Goal: Transaction & Acquisition: Obtain resource

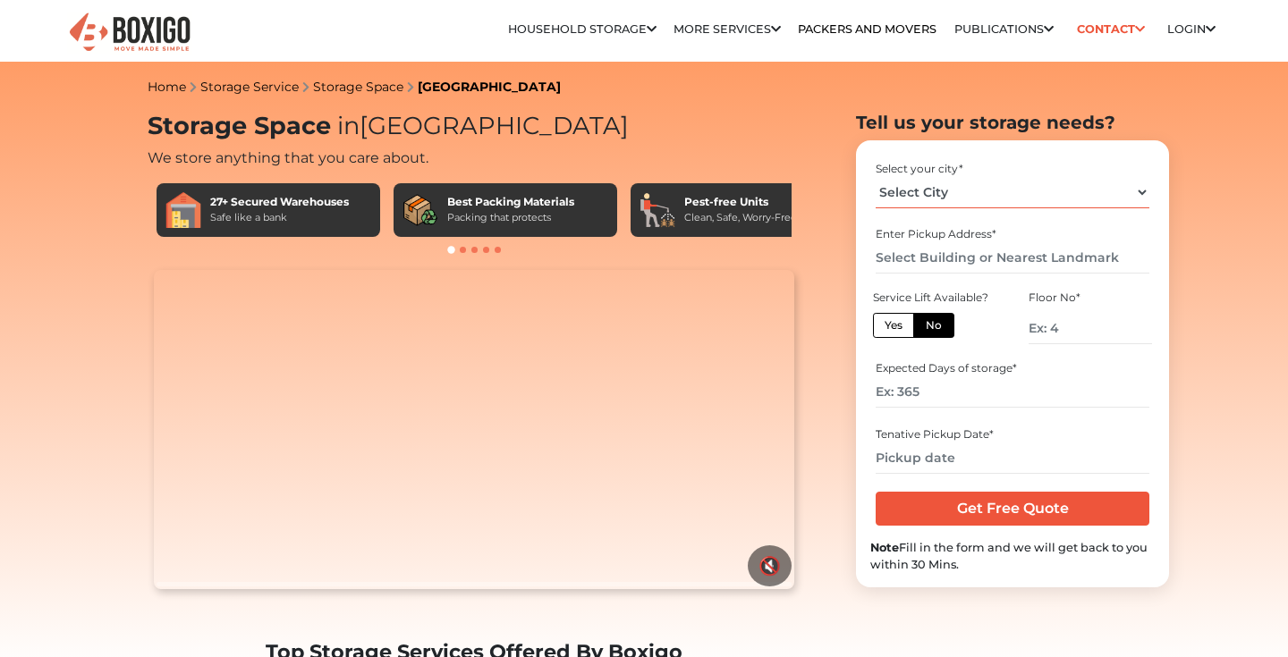
select select "[GEOGRAPHIC_DATA]"
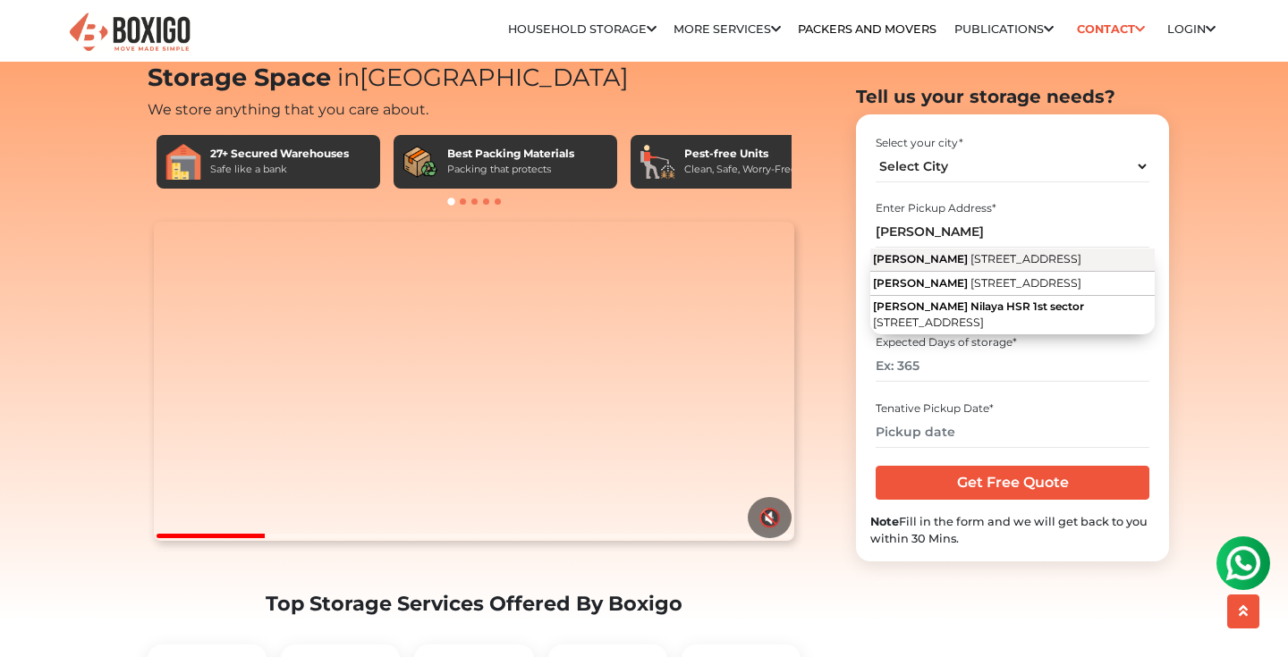
click at [983, 266] on span "[STREET_ADDRESS]" at bounding box center [1025, 258] width 111 height 13
type input "[PERSON_NAME][GEOGRAPHIC_DATA], [STREET_ADDRESS]"
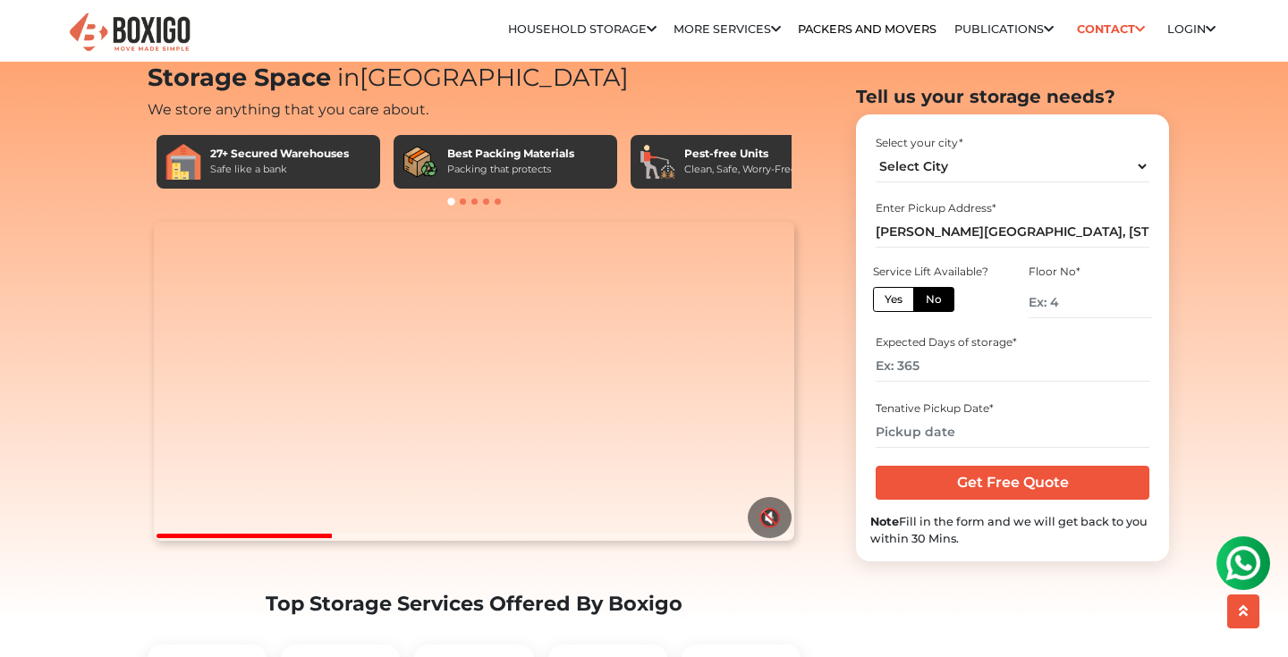
click at [941, 295] on label "No" at bounding box center [933, 298] width 41 height 25
click at [937, 295] on input "No" at bounding box center [931, 297] width 12 height 12
click at [1051, 300] on input "number" at bounding box center [1089, 301] width 123 height 31
type input "3"
click at [991, 374] on input "number" at bounding box center [1011, 366] width 273 height 31
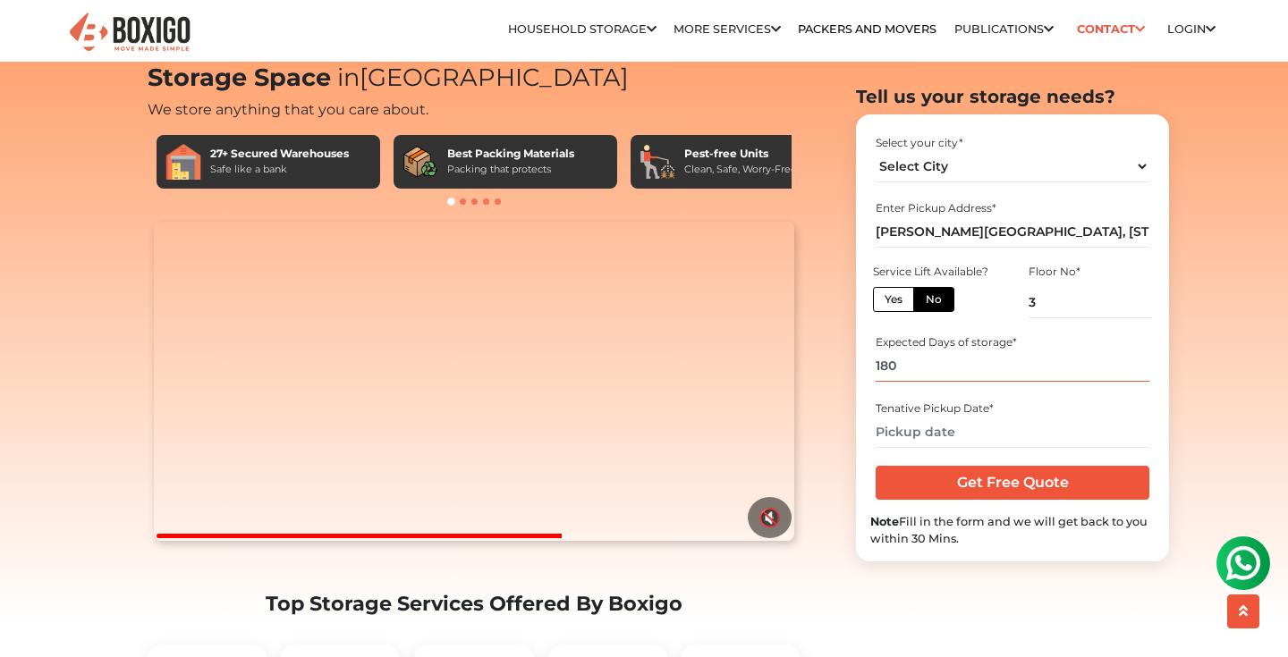
type input "180"
click at [977, 430] on input "text" at bounding box center [1011, 431] width 273 height 31
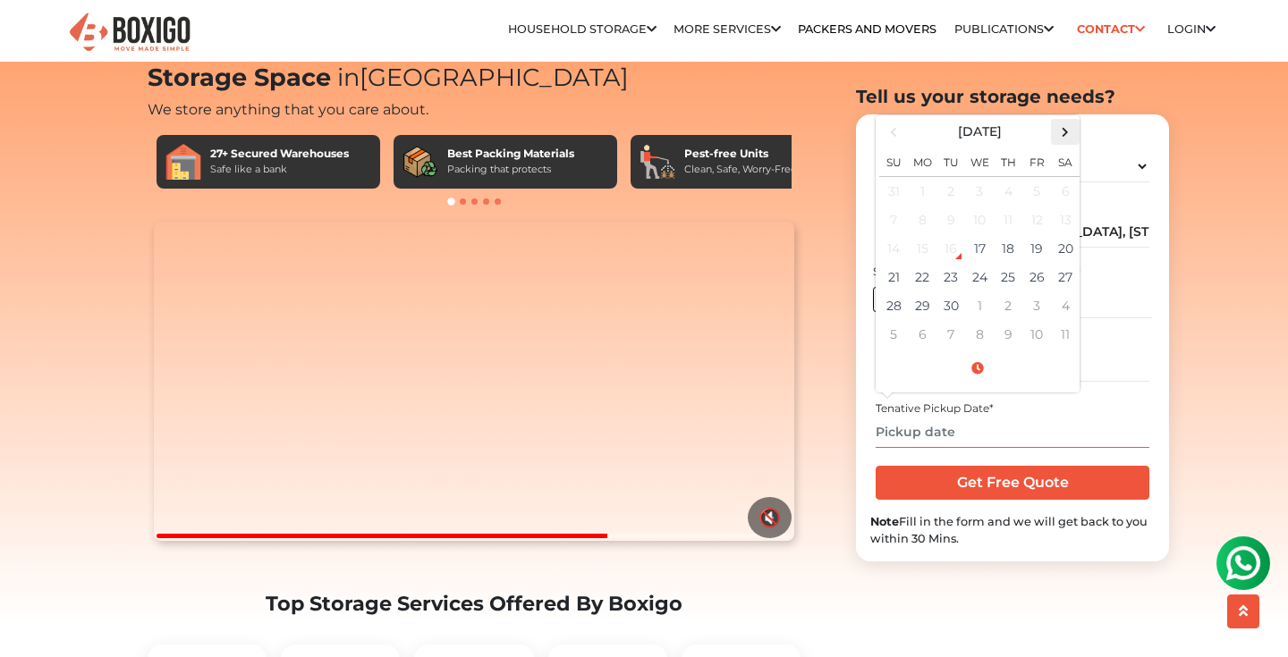
click at [1067, 131] on span at bounding box center [1065, 132] width 24 height 24
click at [978, 190] on td "1" at bounding box center [979, 191] width 29 height 30
click at [1019, 423] on input "[DATE] 12:00 AM" at bounding box center [1011, 431] width 273 height 31
click at [992, 434] on input "[DATE] 12:00 AM" at bounding box center [1011, 431] width 273 height 31
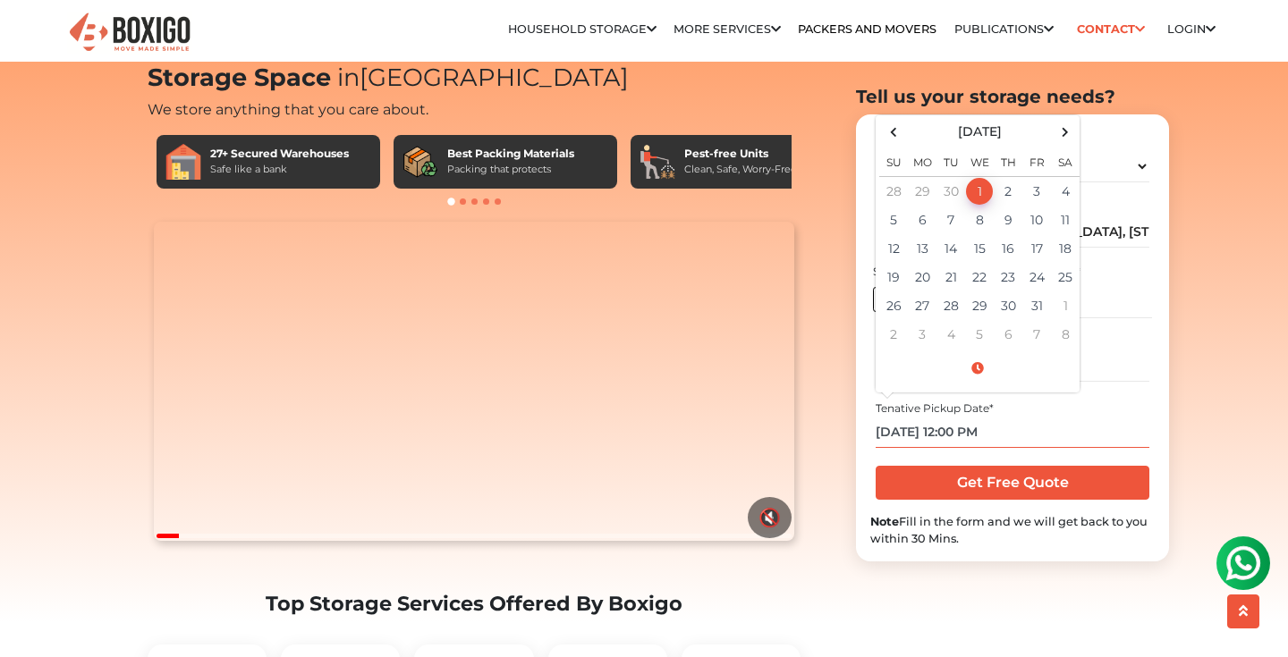
type input "[DATE] 12:00 PM"
click at [997, 484] on input "Get Free Quote" at bounding box center [1011, 483] width 273 height 34
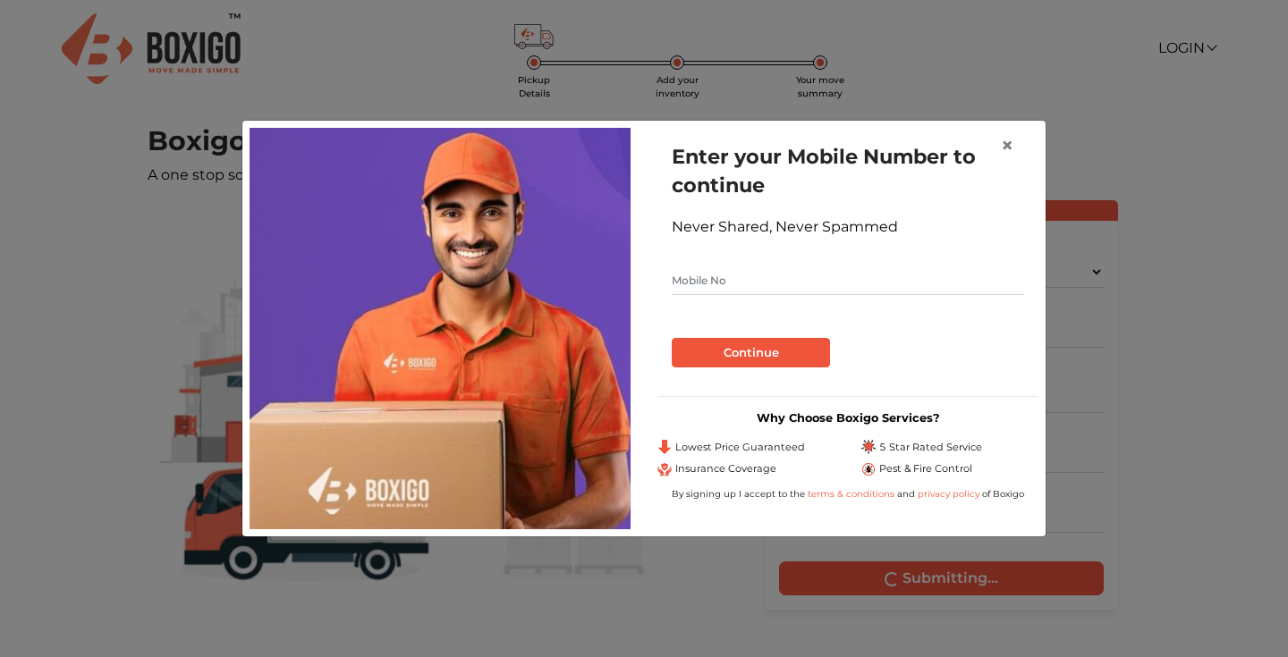
click at [921, 283] on input "text" at bounding box center [847, 280] width 352 height 29
type input "9952654454"
click at [756, 353] on button "Continue" at bounding box center [750, 353] width 158 height 30
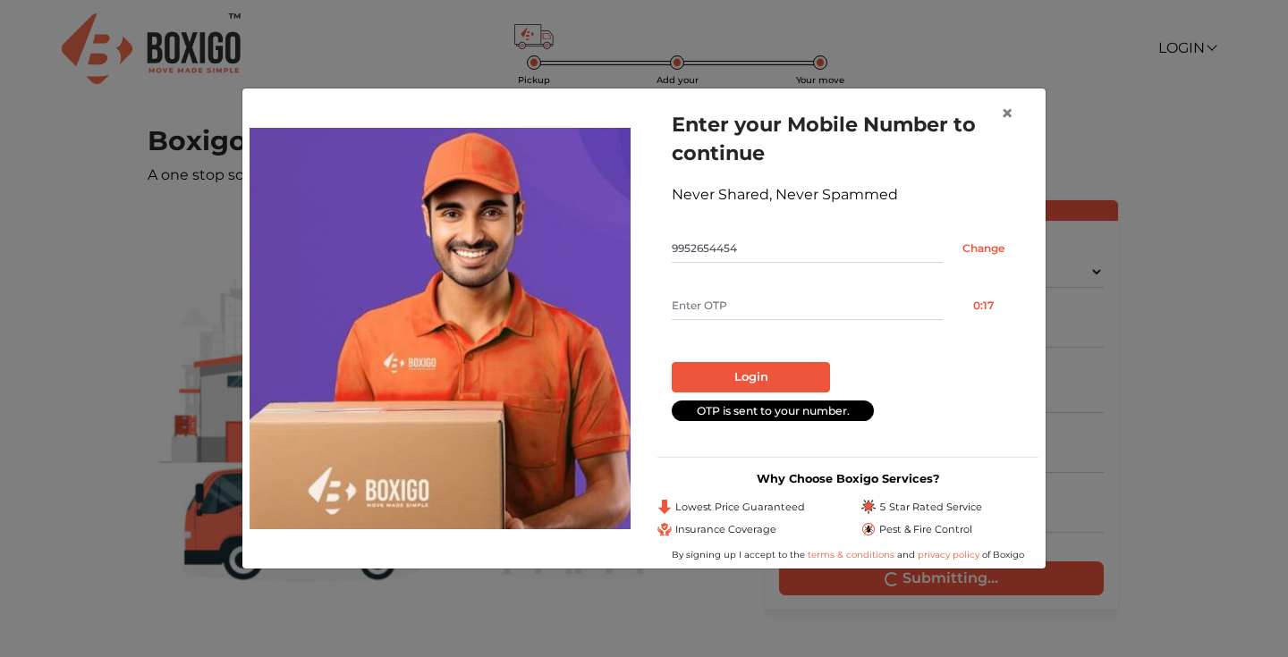
click at [750, 302] on input "text" at bounding box center [806, 305] width 271 height 29
type input "1276"
click at [736, 389] on button "Login" at bounding box center [750, 377] width 158 height 30
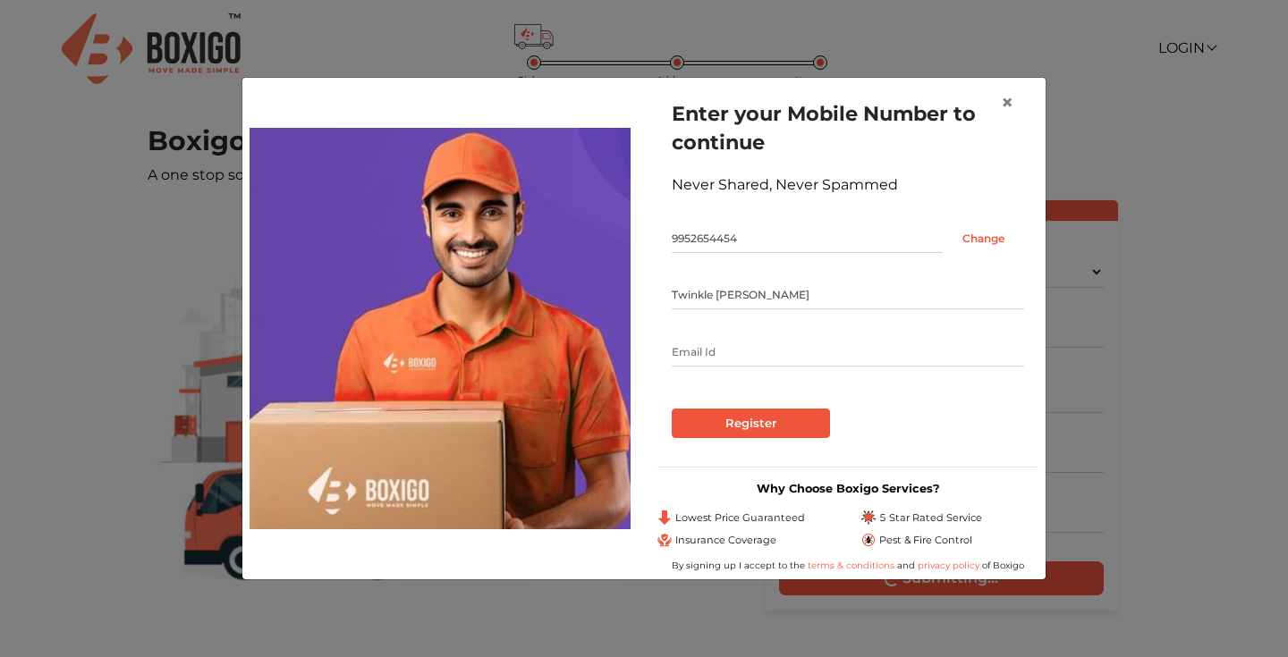
type input "Twinkle Tahaliyani"
click at [1018, 351] on input "text" at bounding box center [847, 352] width 352 height 29
click at [908, 353] on input "text" at bounding box center [847, 352] width 352 height 29
type input "twinkletahaliyani96@gmail.com"
click at [773, 432] on input "Register" at bounding box center [750, 424] width 158 height 30
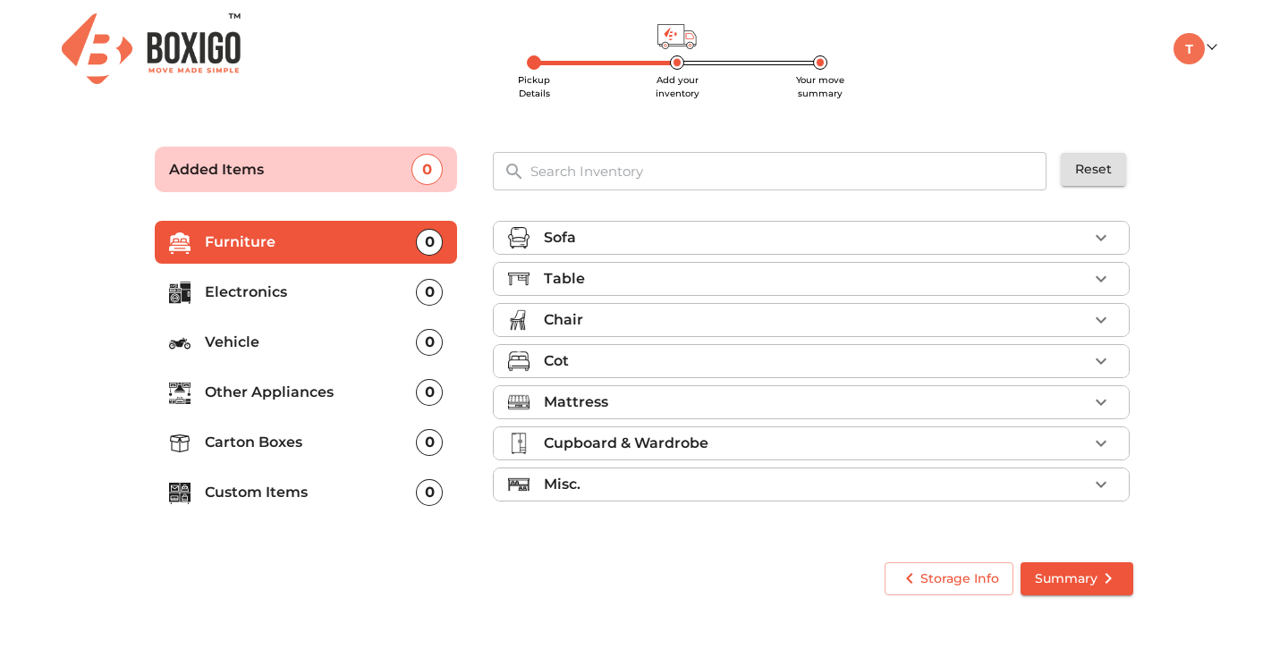
click at [772, 352] on div "Cot" at bounding box center [816, 361] width 544 height 21
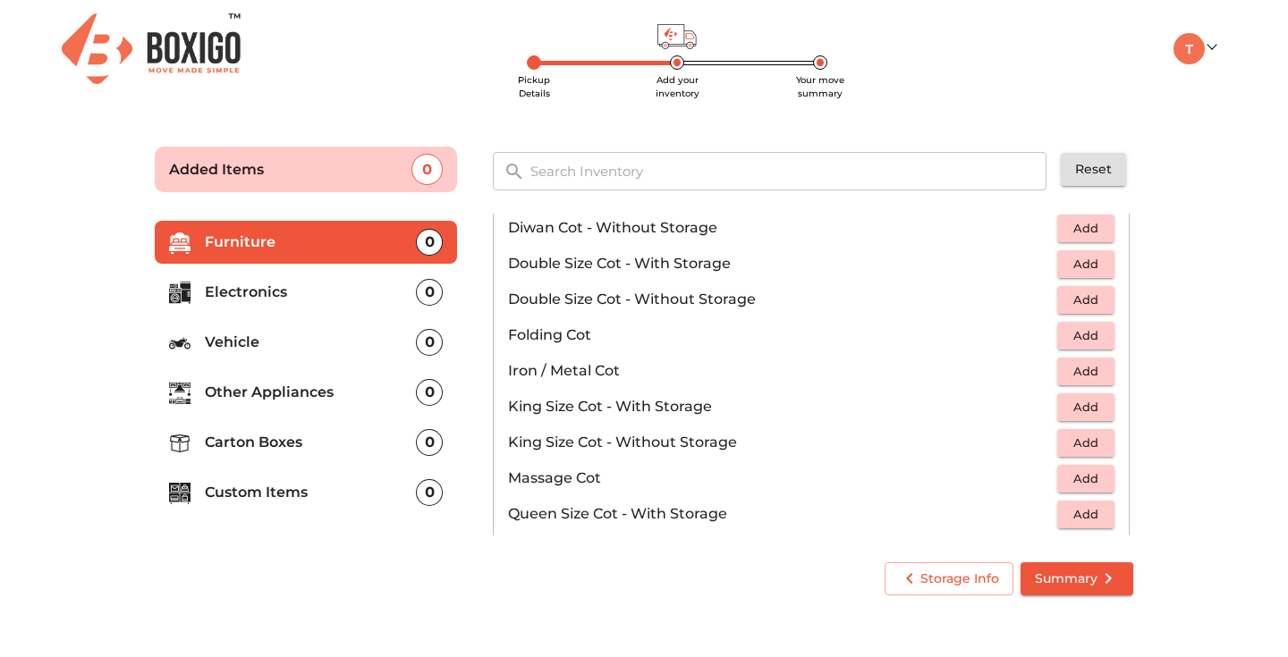
scroll to position [320, 0]
click at [1079, 364] on span "Add" at bounding box center [1085, 369] width 39 height 21
click at [974, 580] on span "Storage Info" at bounding box center [949, 579] width 100 height 22
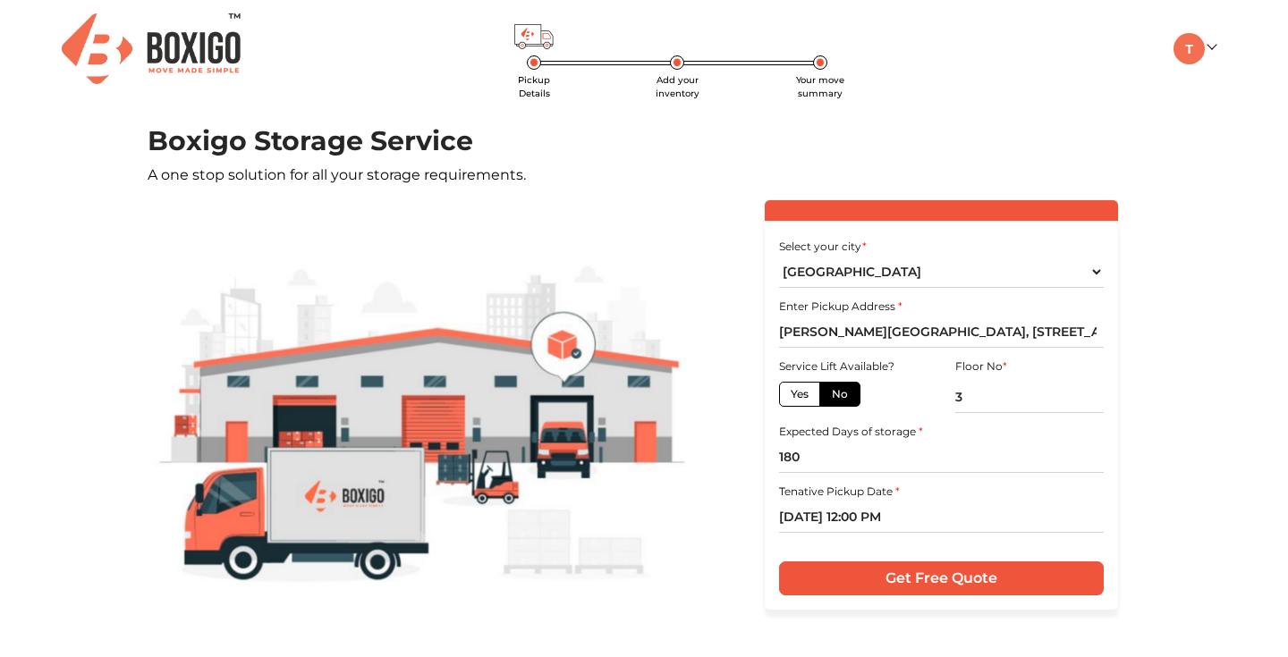
click at [675, 74] on span "Add your inventory" at bounding box center [677, 86] width 44 height 25
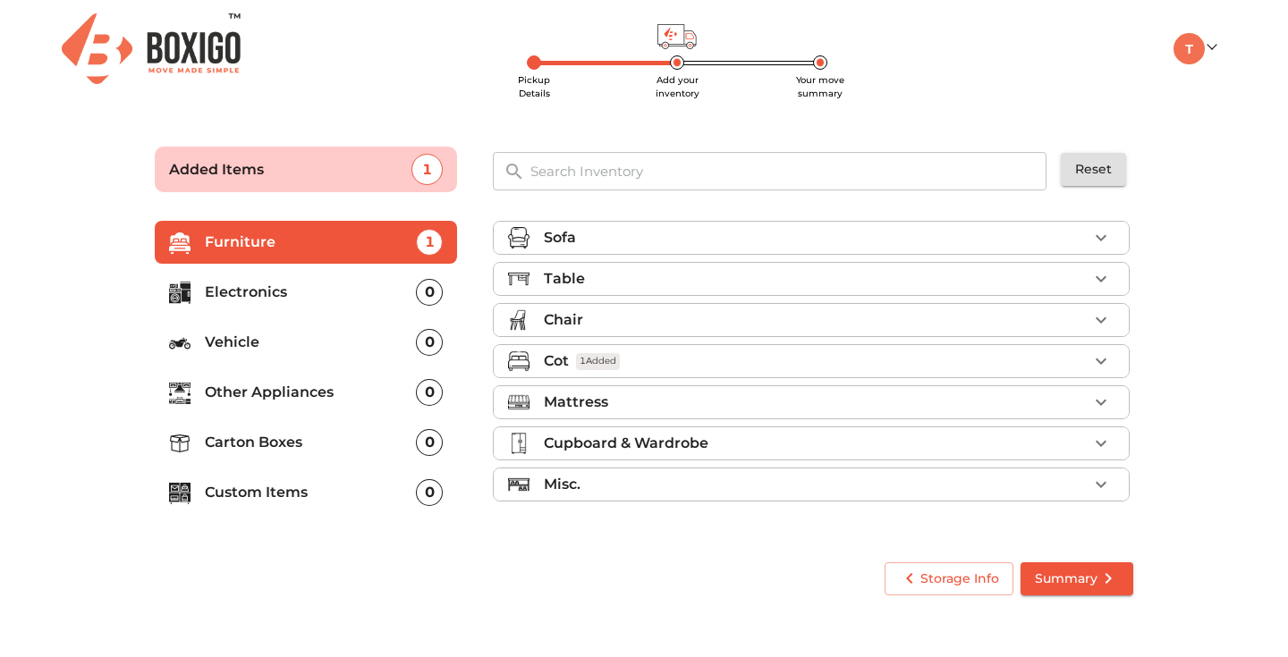
click at [663, 408] on div "Mattress" at bounding box center [816, 402] width 544 height 21
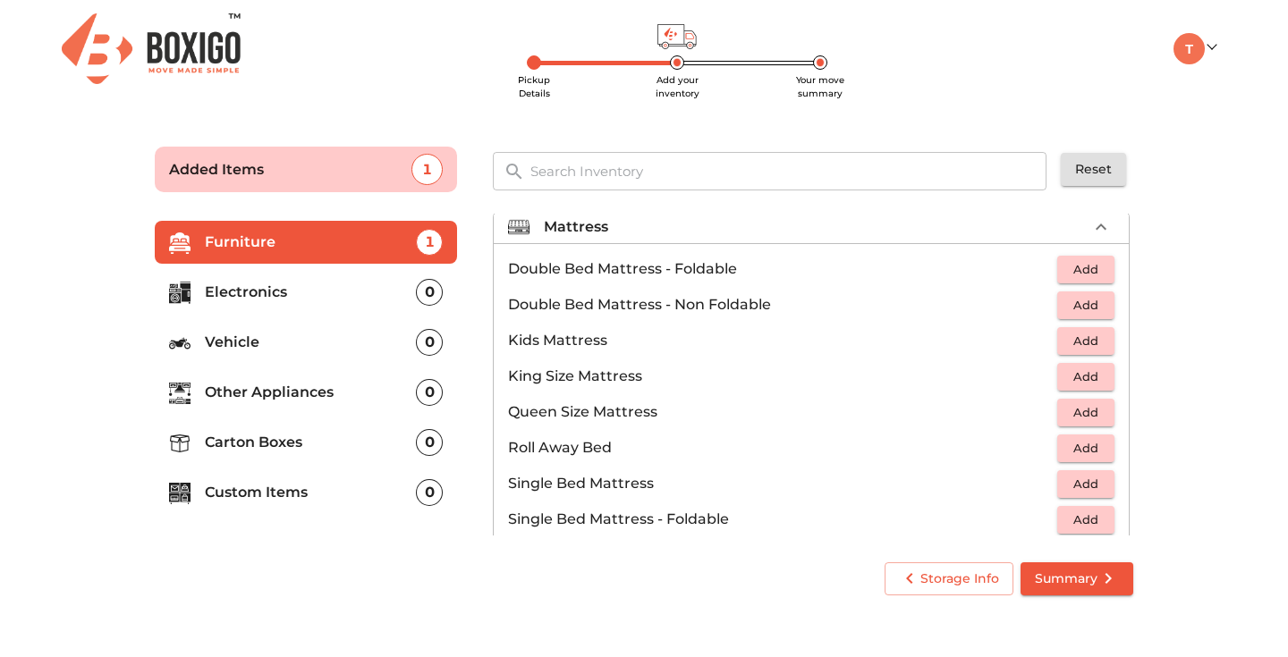
scroll to position [183, 0]
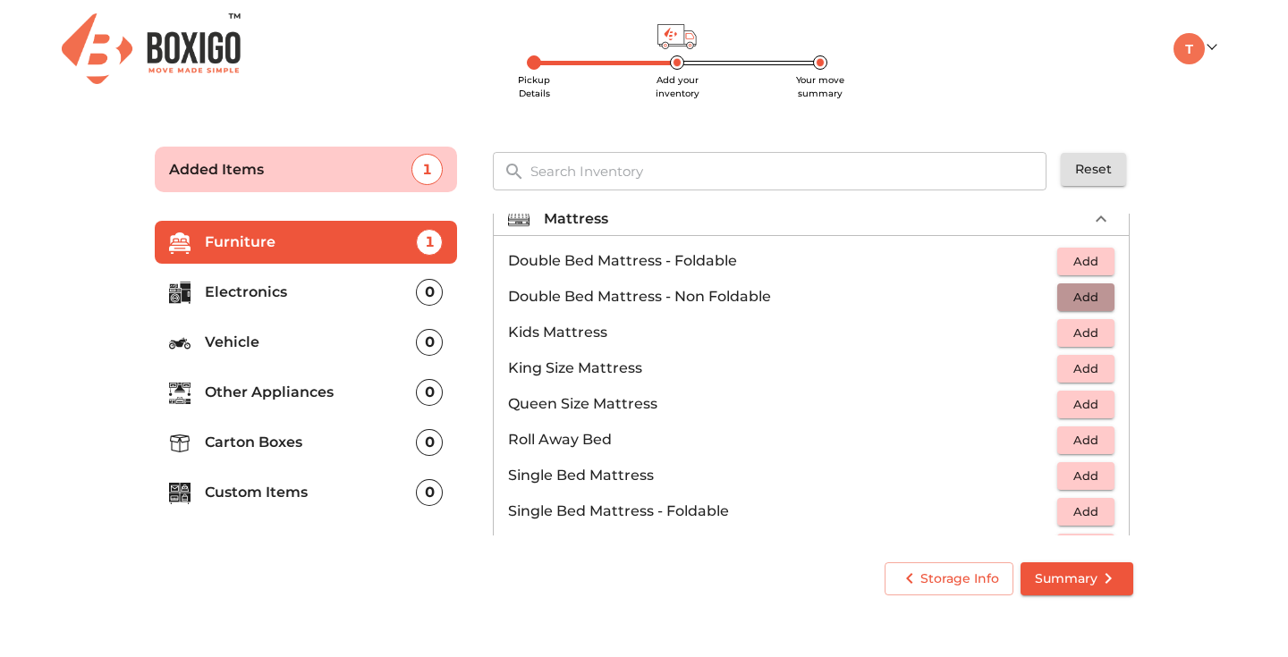
click at [1082, 291] on span "Add" at bounding box center [1085, 297] width 39 height 21
click at [1100, 219] on icon "button" at bounding box center [1100, 218] width 21 height 21
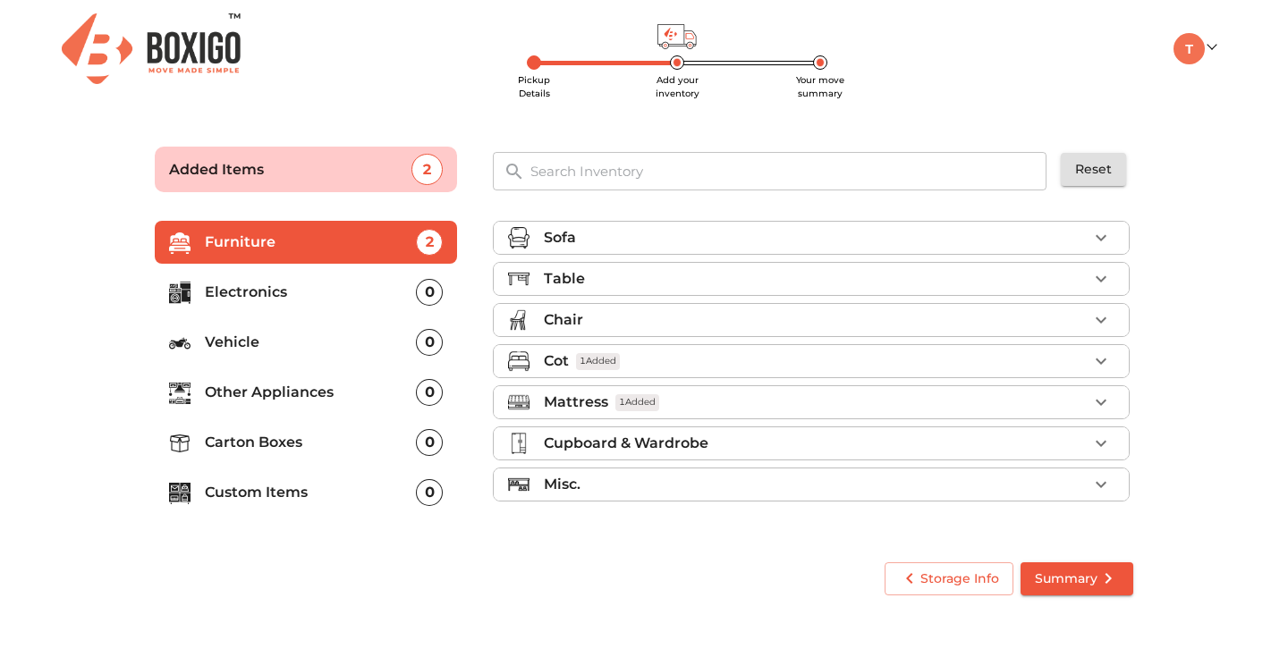
scroll to position [0, 0]
click at [1098, 320] on icon "button" at bounding box center [1100, 320] width 11 height 6
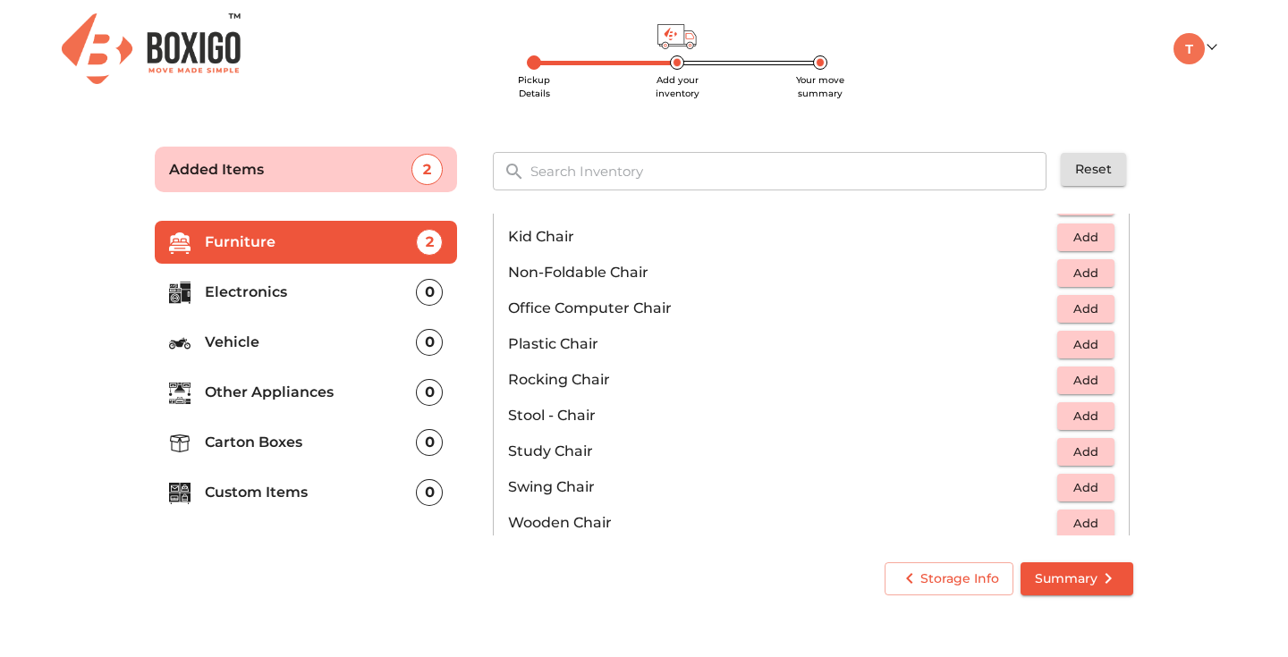
scroll to position [549, 0]
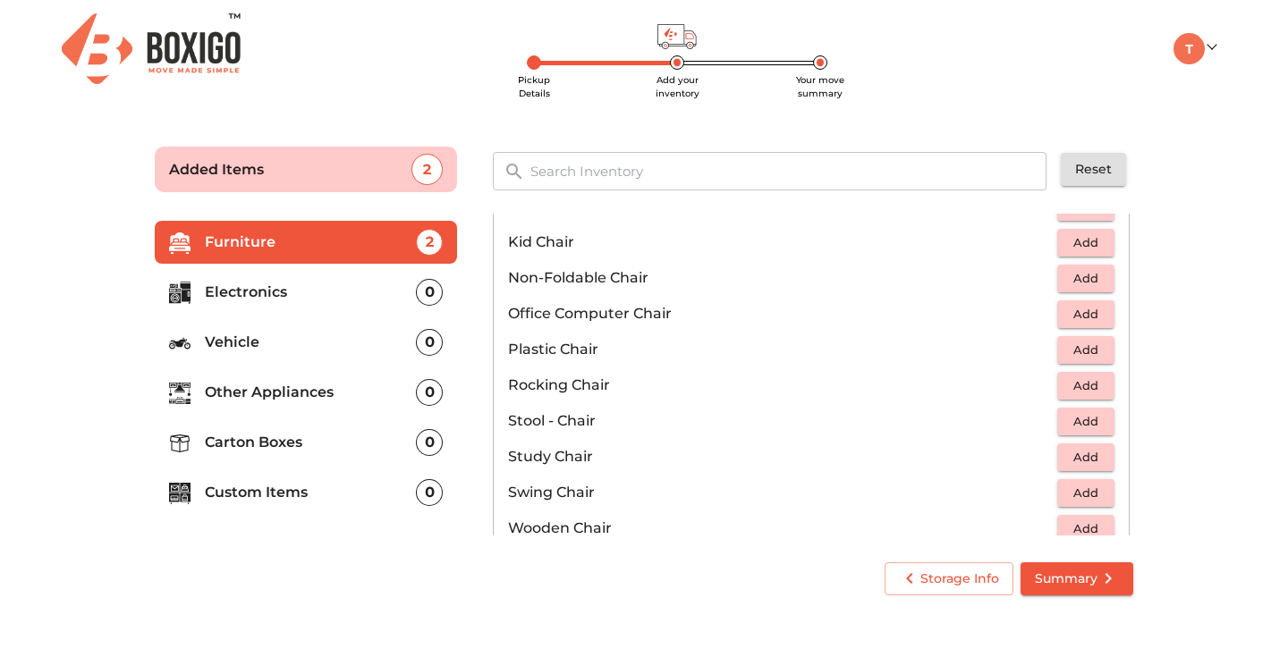
click at [1082, 351] on span "Add" at bounding box center [1085, 350] width 39 height 21
click at [1096, 348] on icon "button" at bounding box center [1100, 349] width 21 height 21
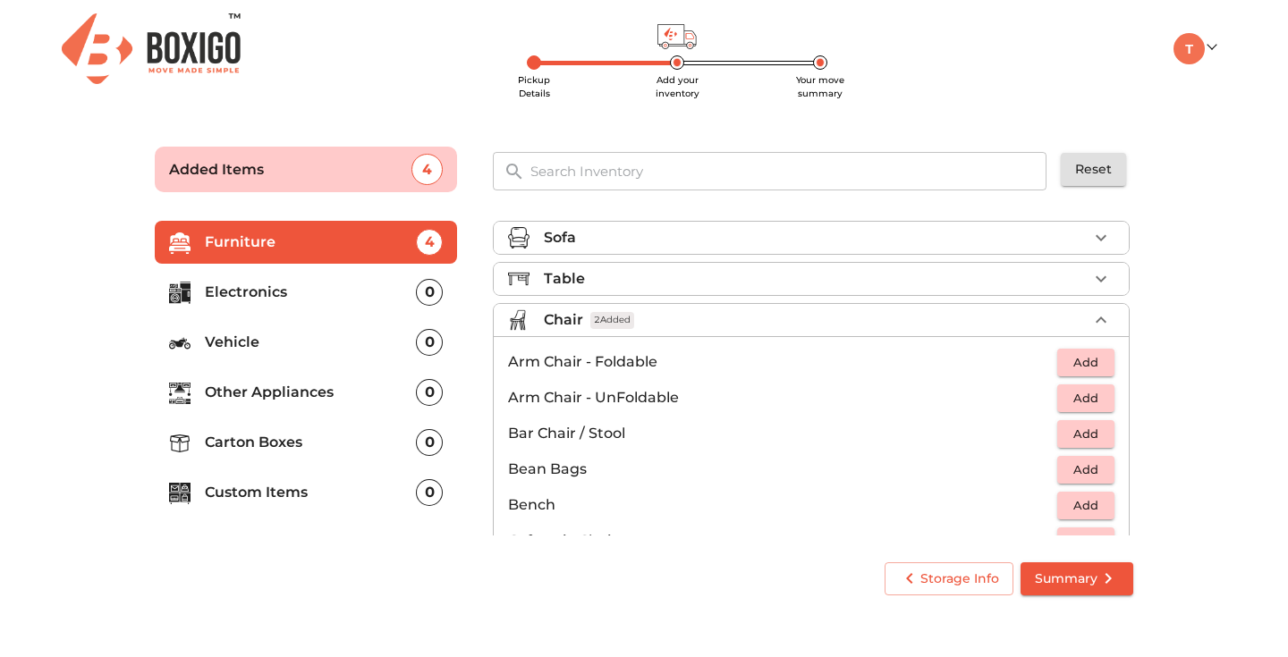
scroll to position [0, 0]
click at [1100, 318] on icon "button" at bounding box center [1100, 320] width 11 height 6
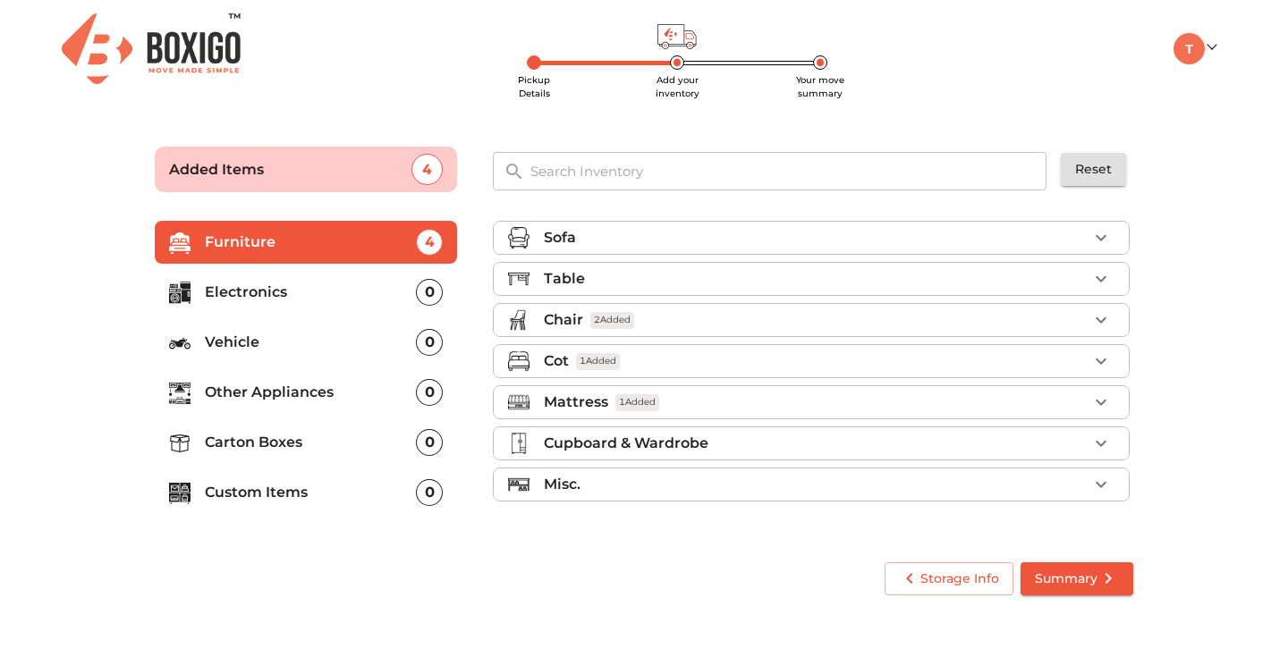
click at [1072, 475] on div "Misc." at bounding box center [816, 484] width 544 height 21
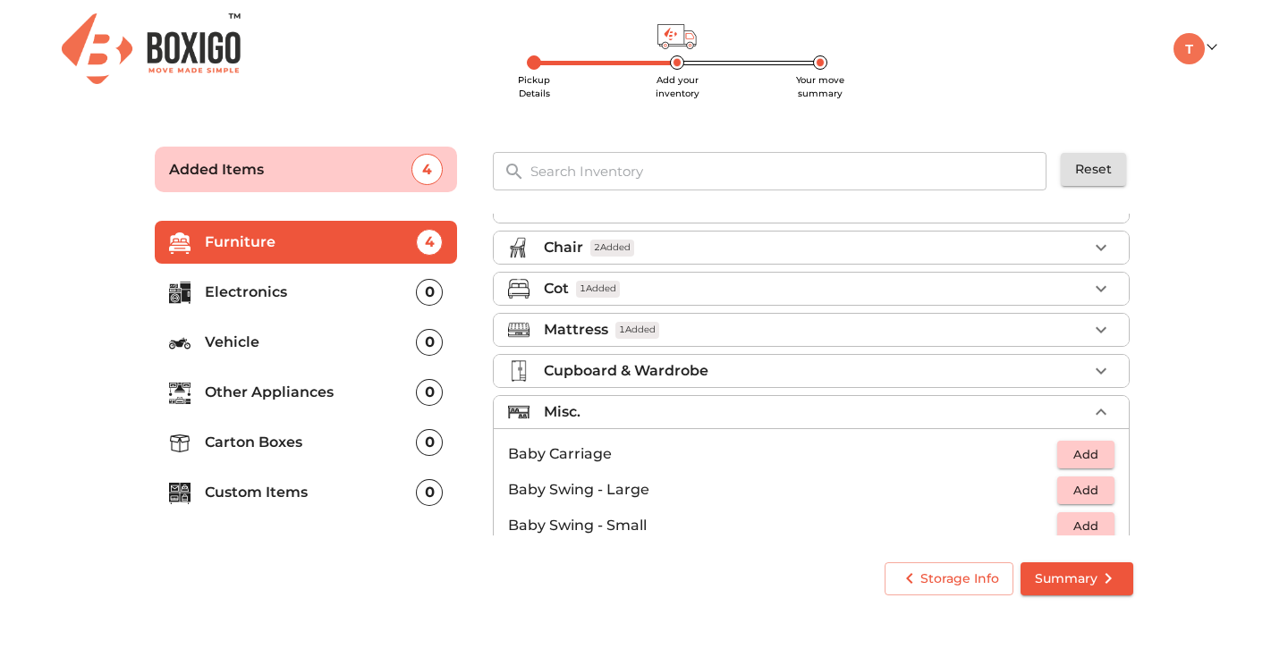
scroll to position [57, 0]
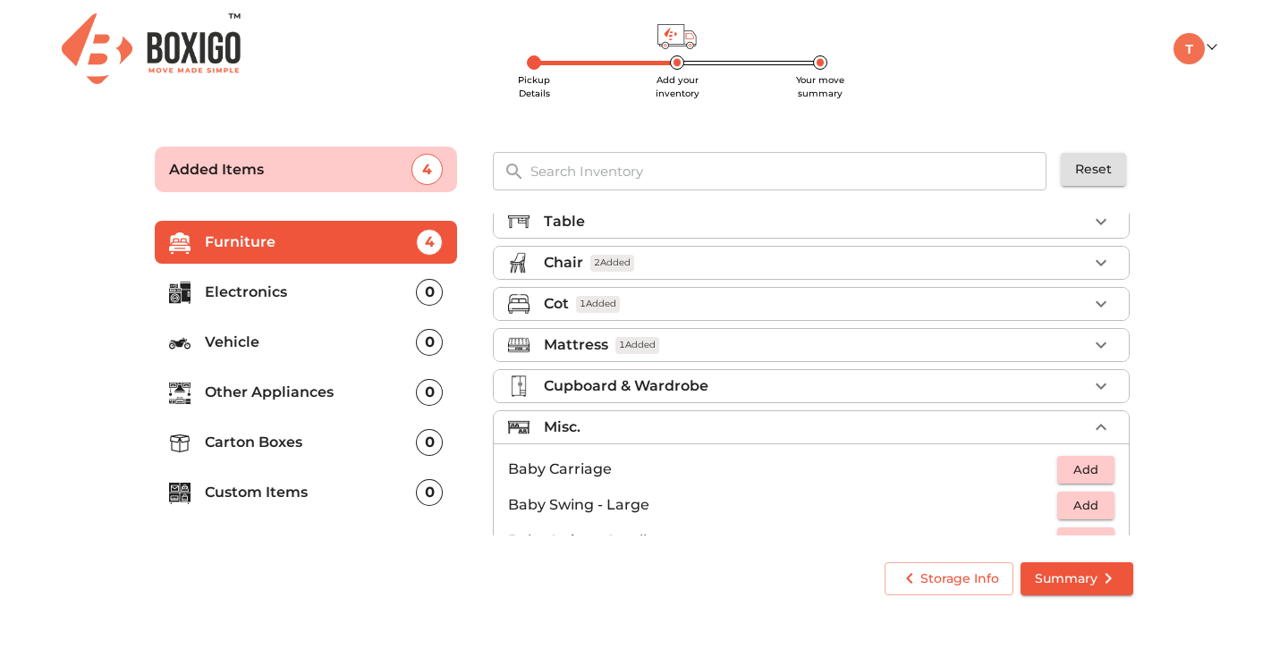
click at [1099, 429] on icon "button" at bounding box center [1100, 427] width 21 height 21
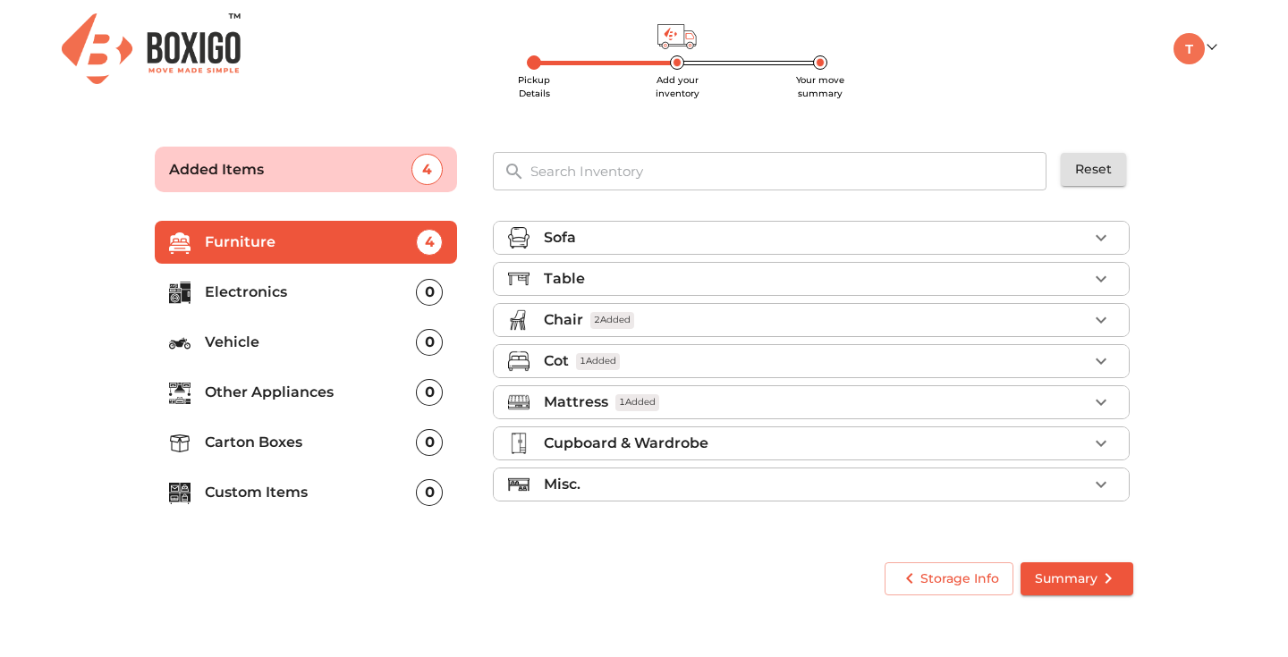
scroll to position [0, 0]
click at [364, 392] on p "Other Appliances" at bounding box center [310, 392] width 211 height 21
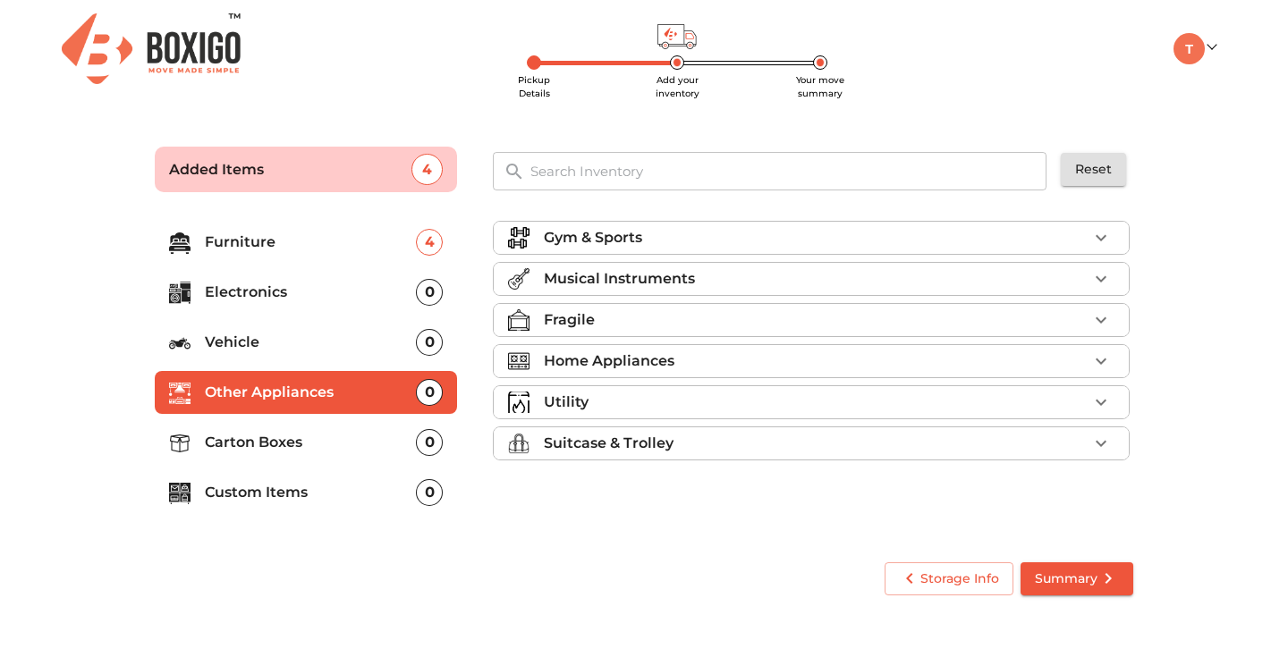
click at [316, 292] on p "Electronics" at bounding box center [310, 292] width 211 height 21
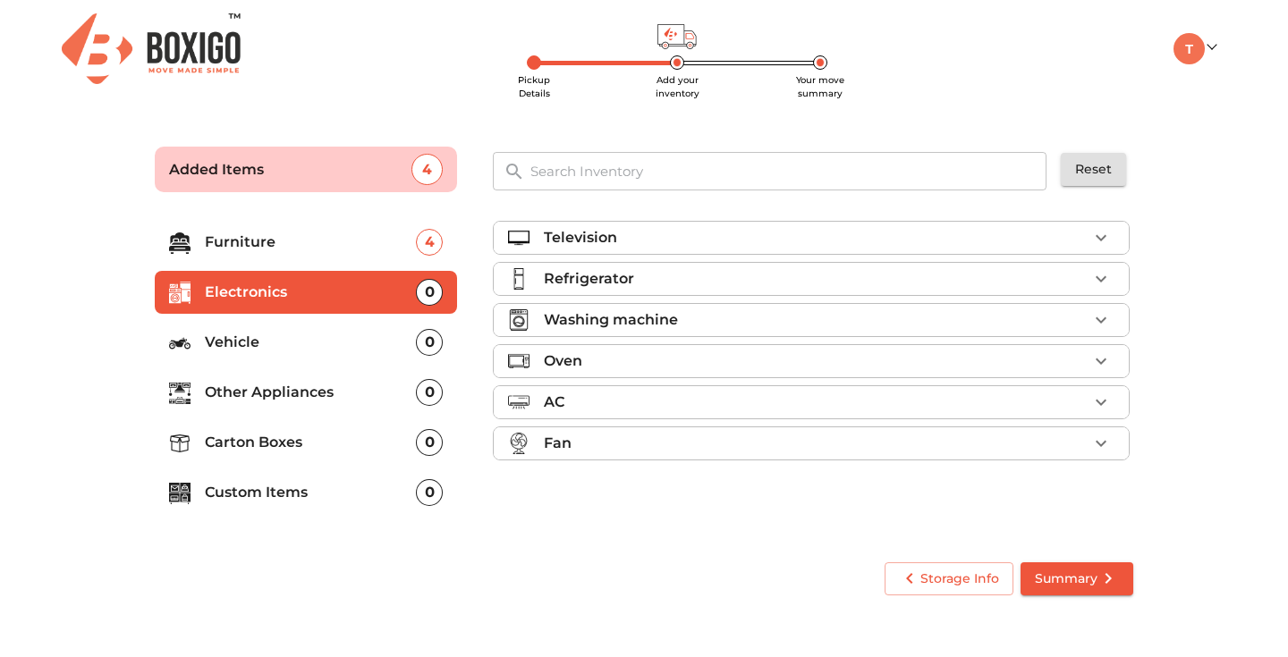
click at [308, 336] on p "Vehicle" at bounding box center [310, 342] width 211 height 21
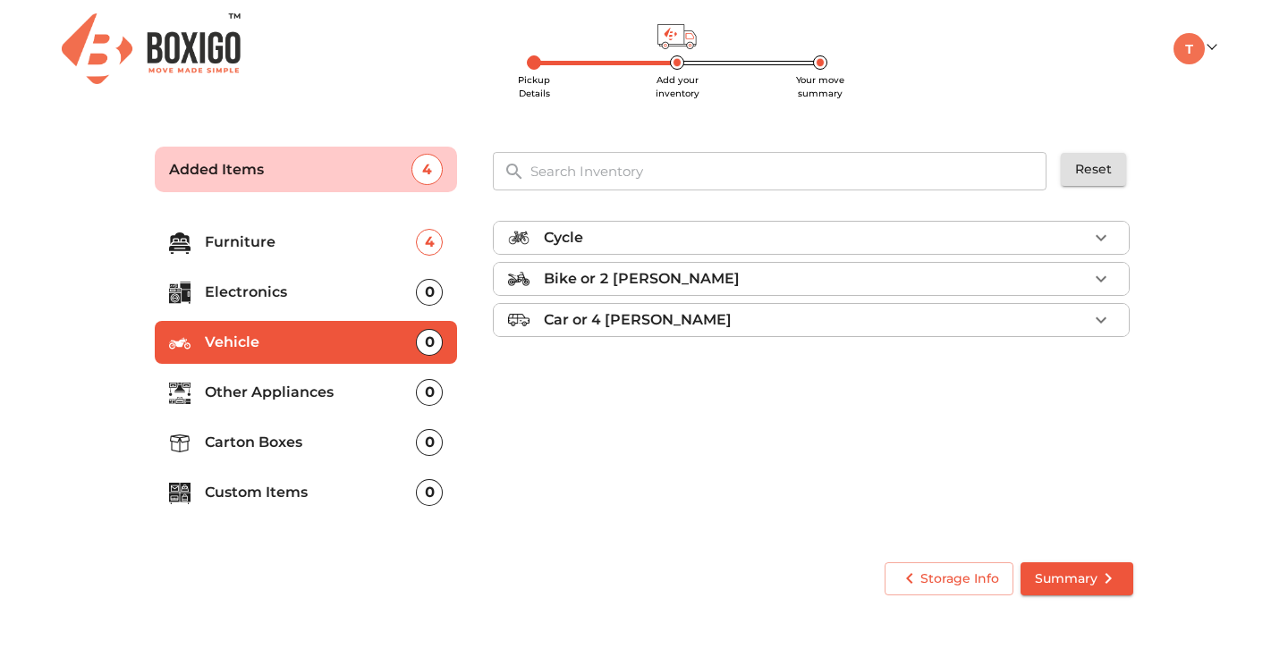
click at [296, 389] on p "Other Appliances" at bounding box center [310, 392] width 211 height 21
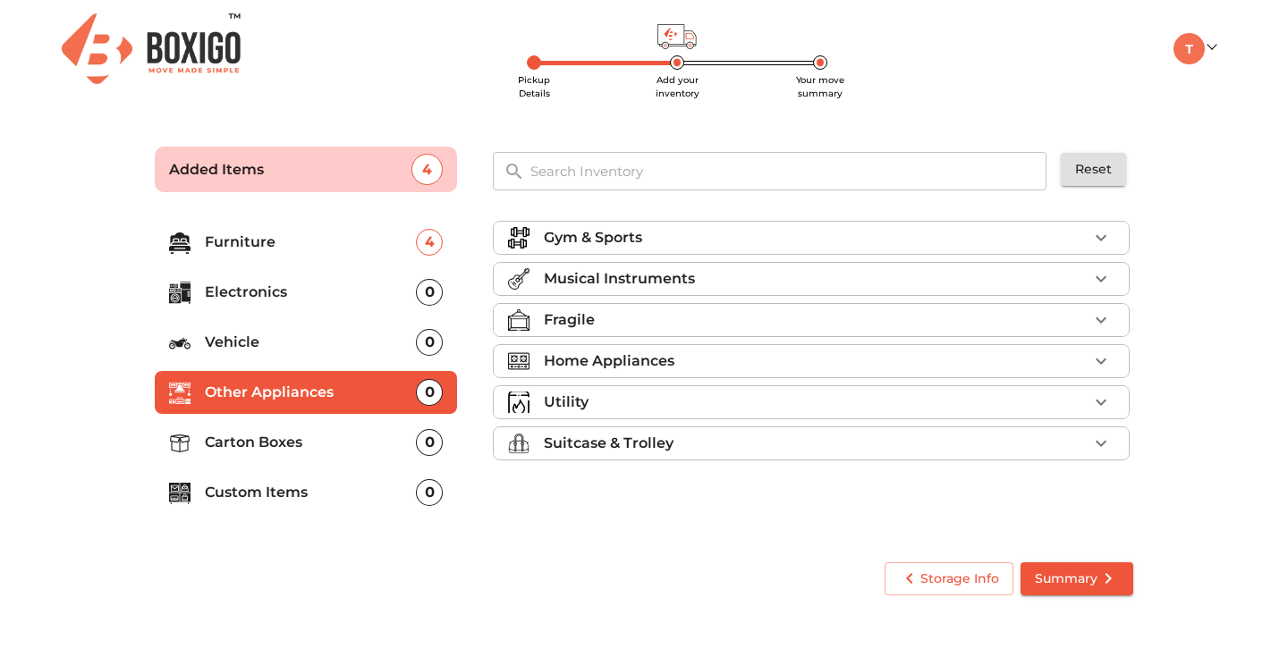
click at [595, 357] on p "Home Appliances" at bounding box center [609, 361] width 131 height 21
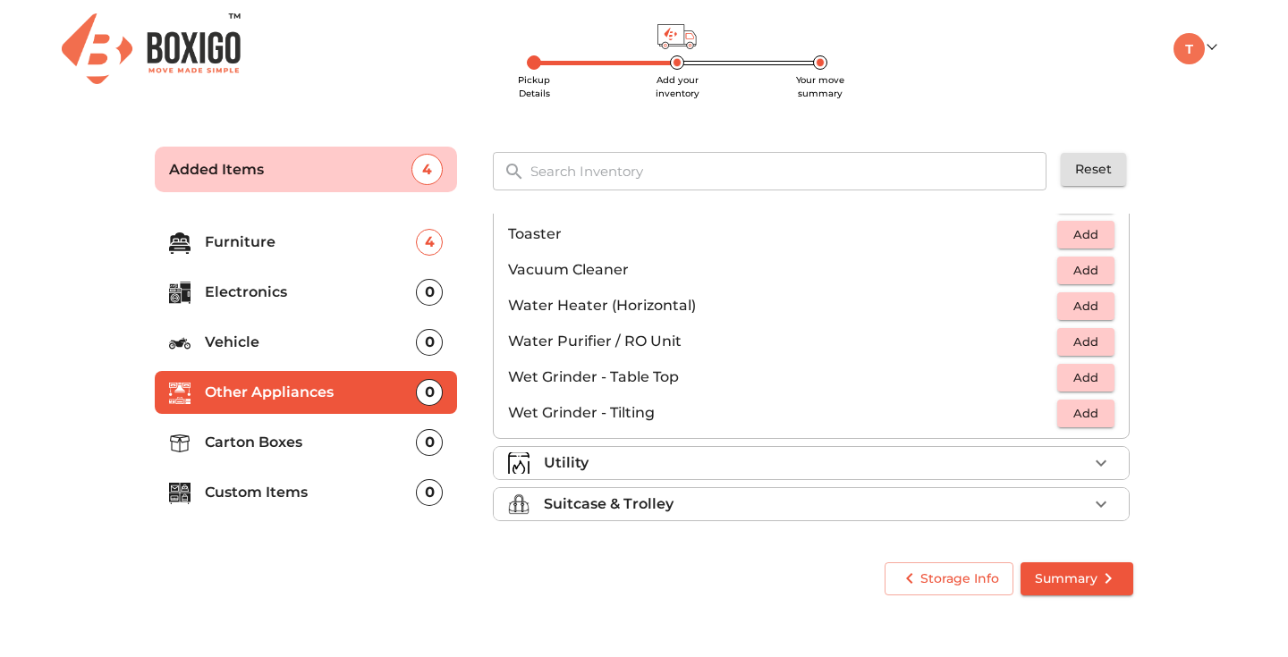
click at [620, 466] on div "Utility" at bounding box center [816, 462] width 544 height 21
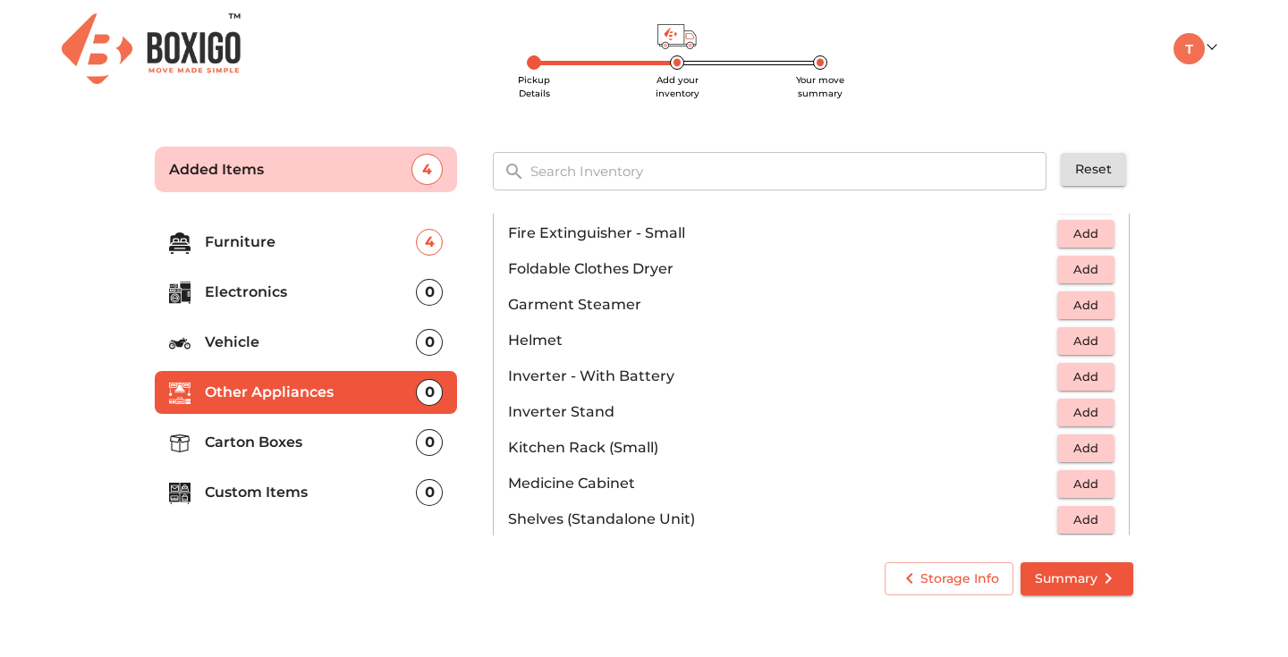
scroll to position [786, 0]
click at [1067, 440] on span "Add" at bounding box center [1085, 445] width 39 height 21
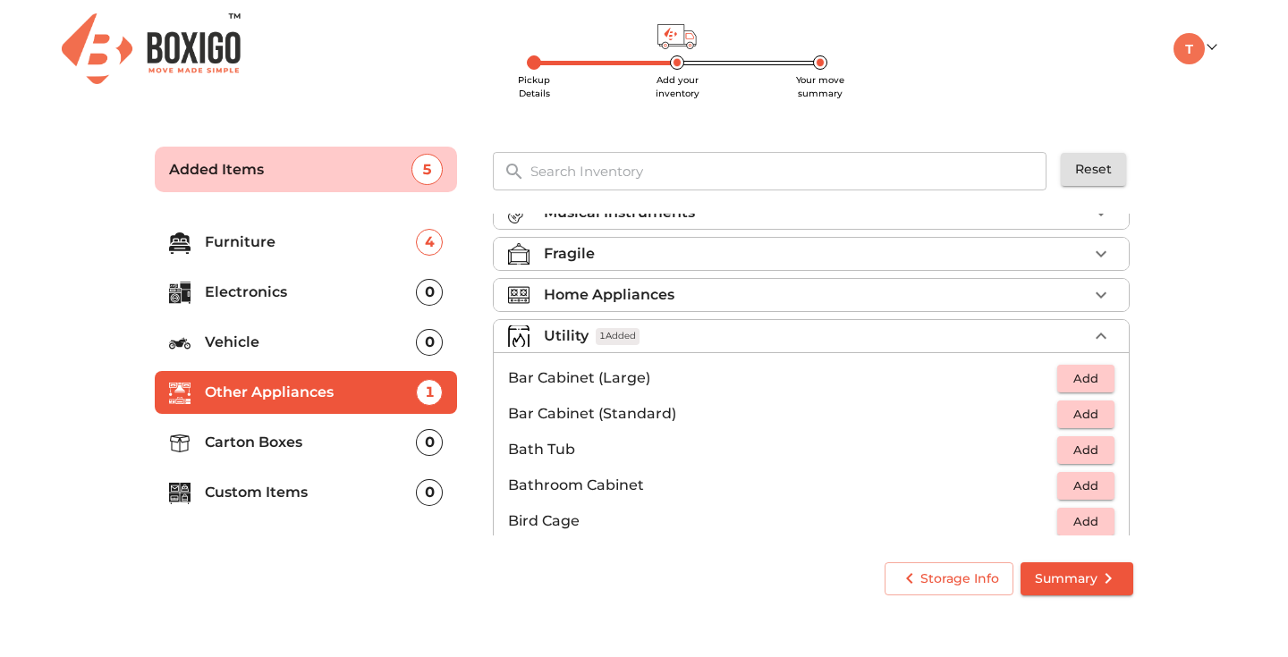
scroll to position [50, 0]
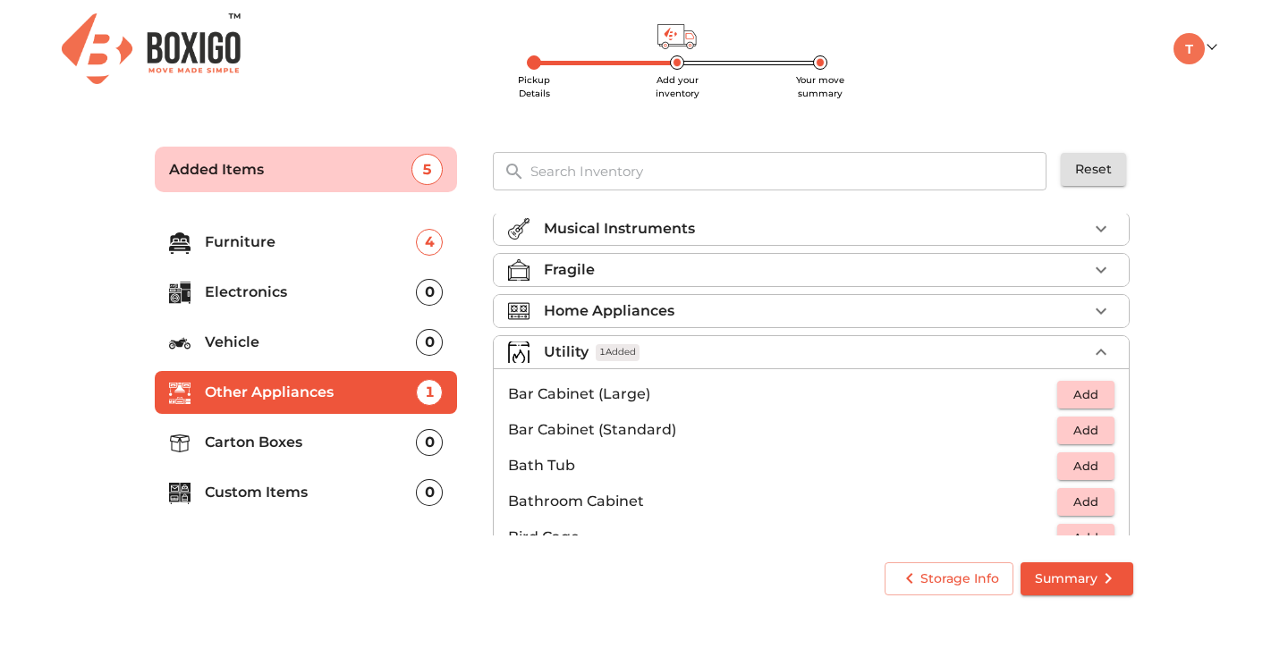
click at [1002, 348] on div "Utility 1 Added" at bounding box center [816, 352] width 544 height 21
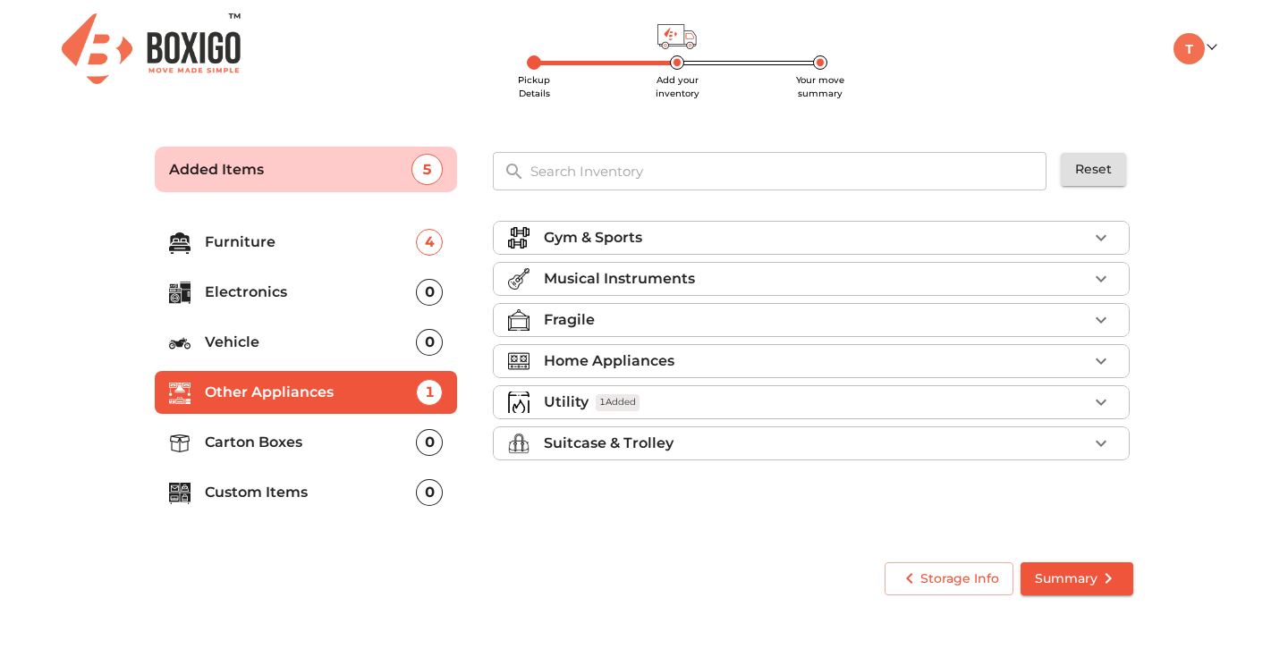
scroll to position [0, 0]
click at [331, 440] on p "Carton Boxes" at bounding box center [310, 442] width 211 height 21
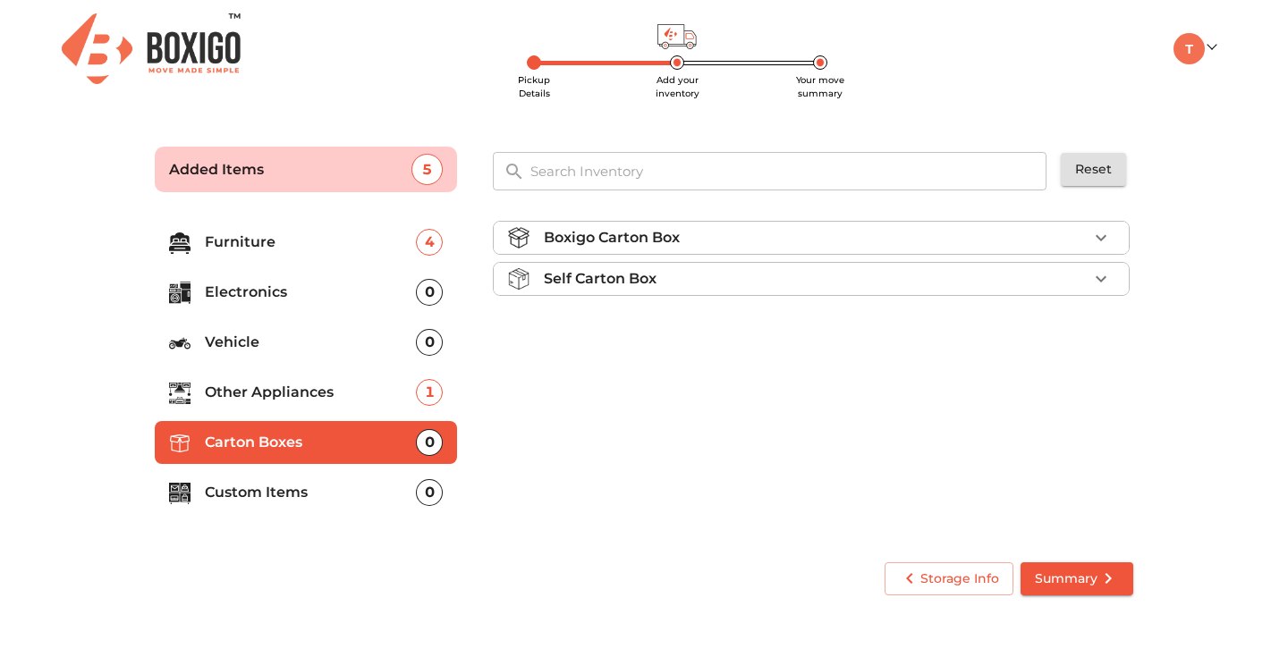
click at [641, 279] on p "Self Carton Box" at bounding box center [600, 278] width 113 height 21
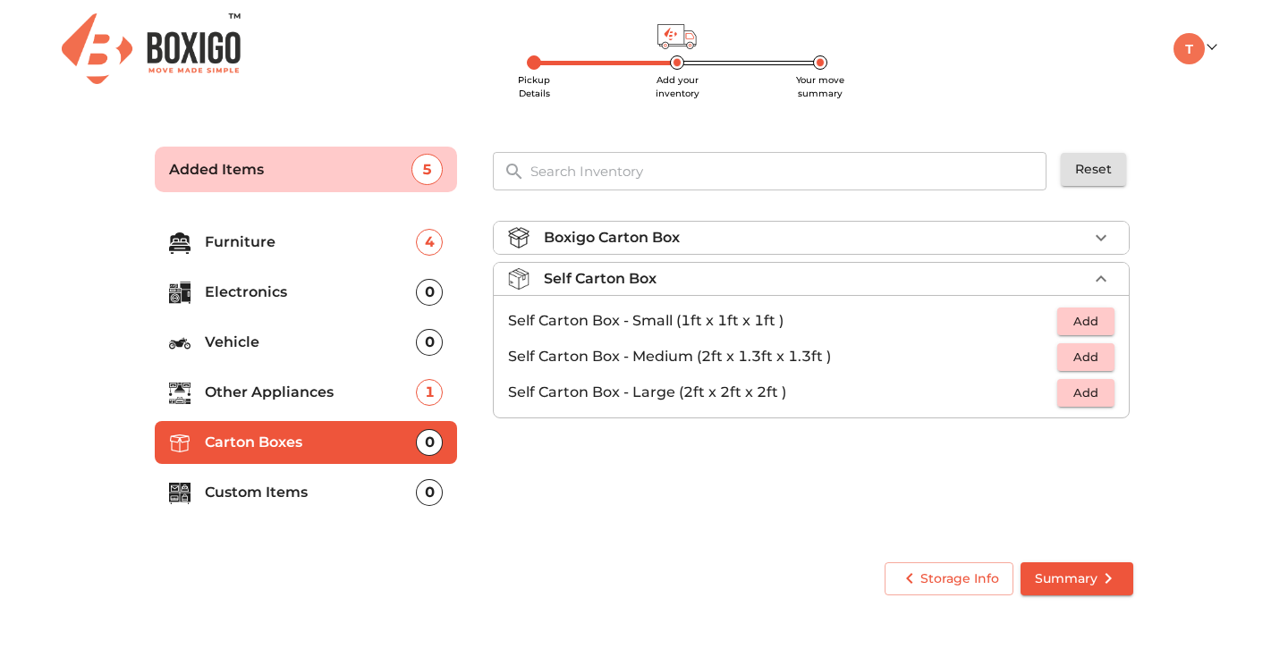
click at [661, 243] on p "Boxigo Carton Box" at bounding box center [612, 237] width 136 height 21
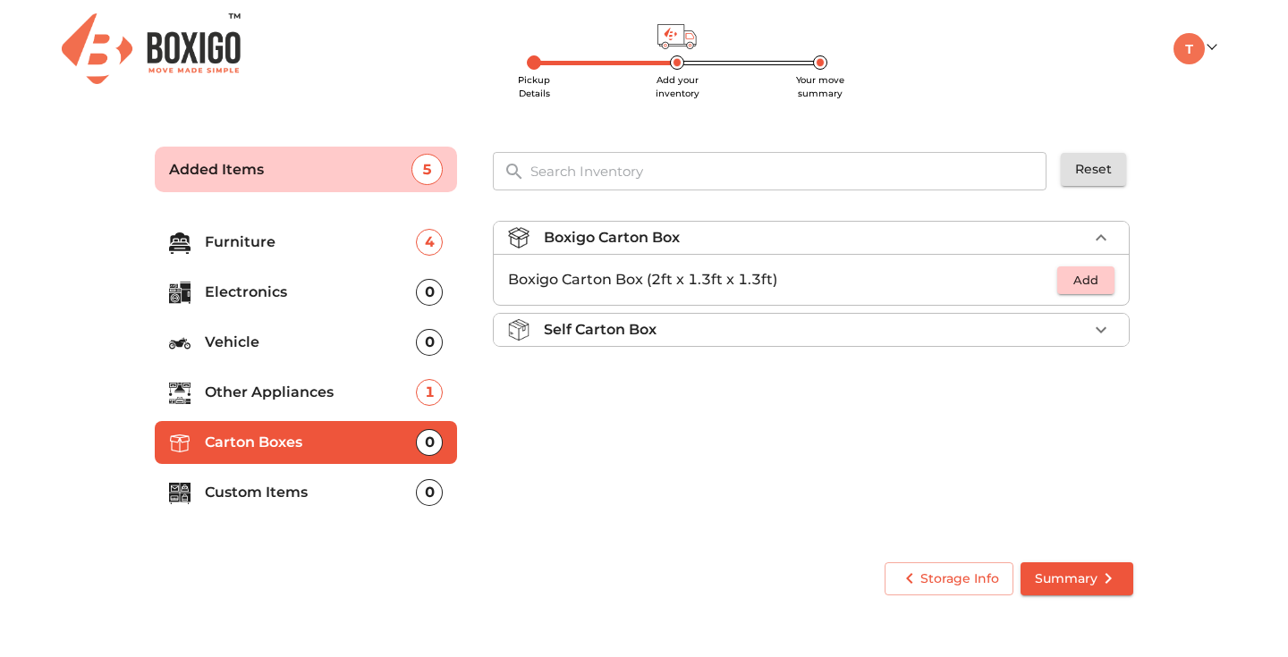
click at [662, 322] on div "Self Carton Box" at bounding box center [816, 329] width 544 height 21
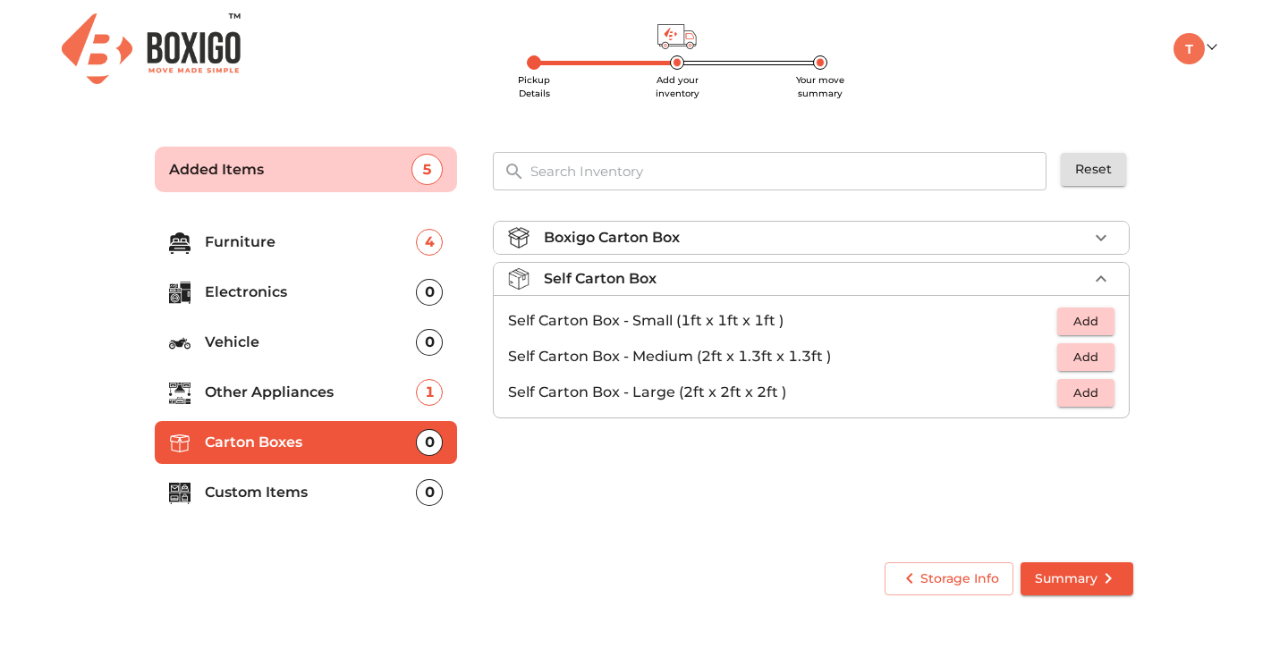
click at [706, 275] on div "Self Carton Box" at bounding box center [816, 278] width 544 height 21
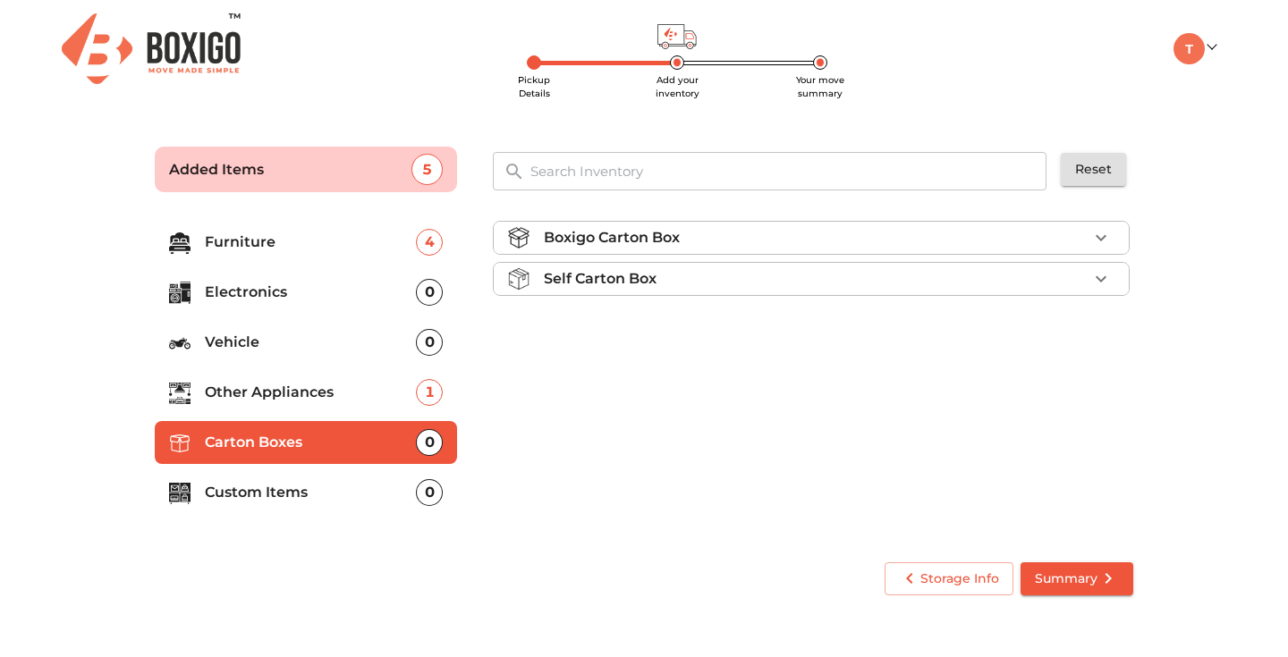
click at [714, 241] on div "Boxigo Carton Box" at bounding box center [816, 237] width 544 height 21
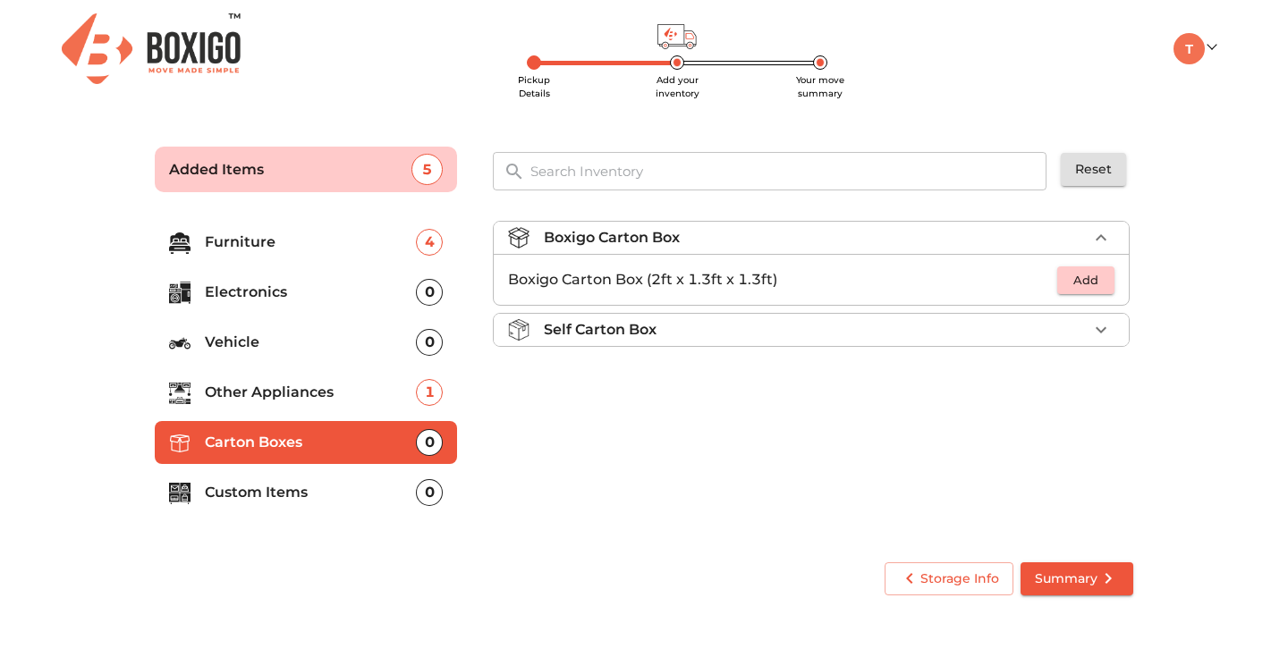
click at [704, 323] on div "Self Carton Box" at bounding box center [816, 329] width 544 height 21
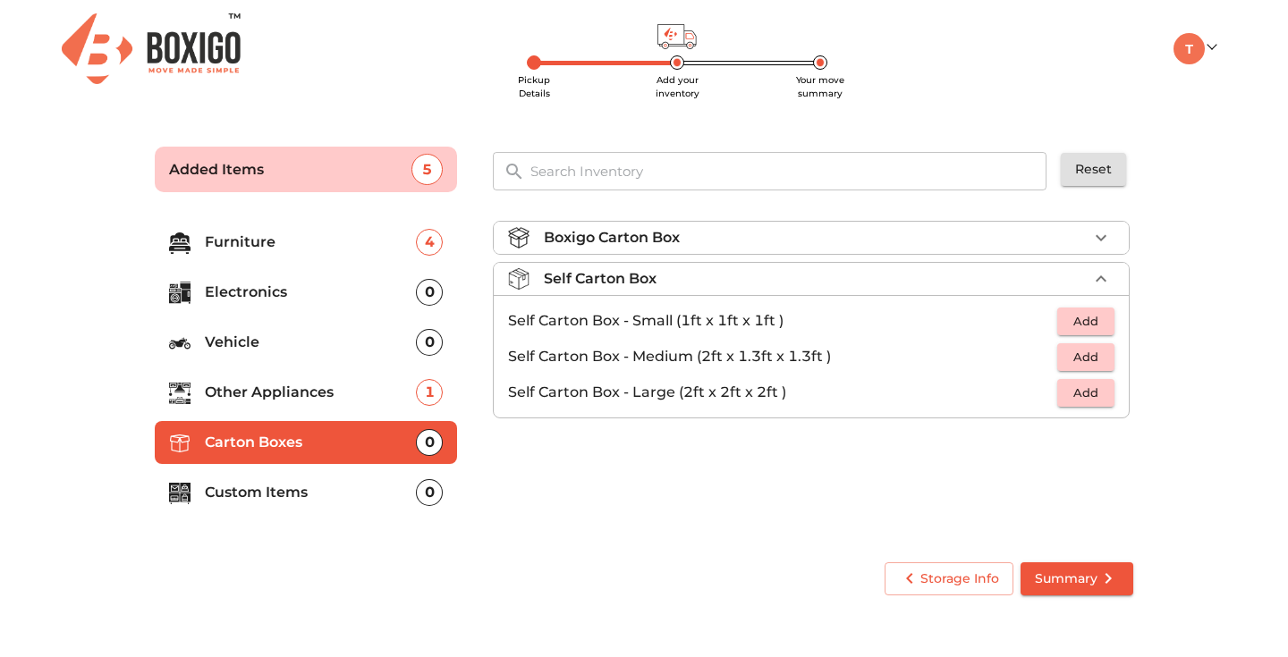
click at [1090, 390] on span "Add" at bounding box center [1085, 393] width 39 height 21
click at [1099, 389] on icon "button" at bounding box center [1100, 392] width 21 height 21
click at [367, 491] on p "Custom Items" at bounding box center [310, 492] width 211 height 21
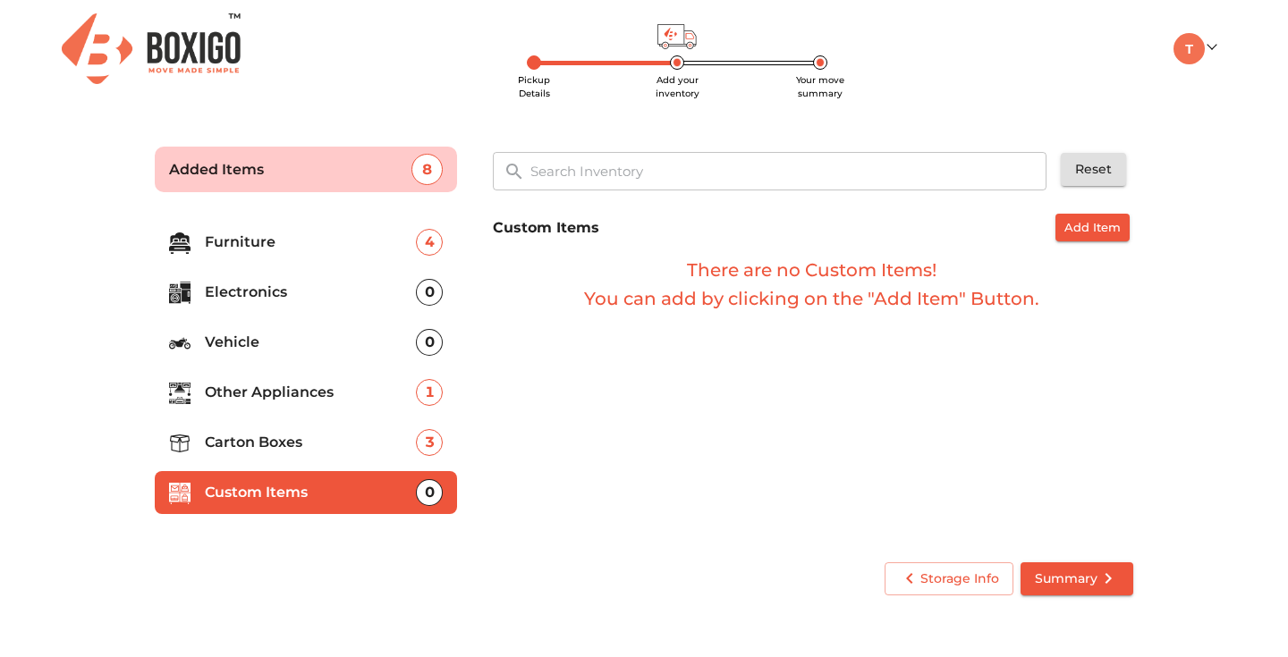
click at [1097, 213] on div "Custom Items Add Item There are no Custom Items! You can add by clicking on the…" at bounding box center [813, 264] width 655 height 114
click at [1092, 224] on span "Add Item" at bounding box center [1092, 227] width 56 height 21
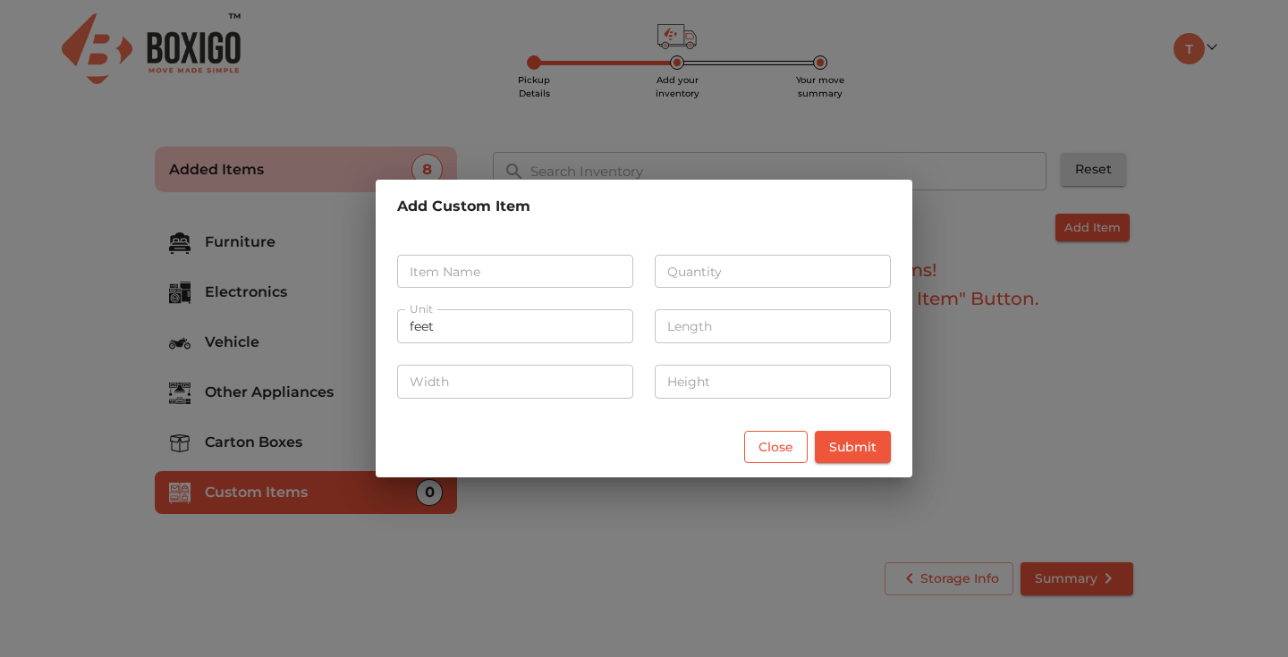
click at [776, 450] on span "Close" at bounding box center [775, 447] width 35 height 22
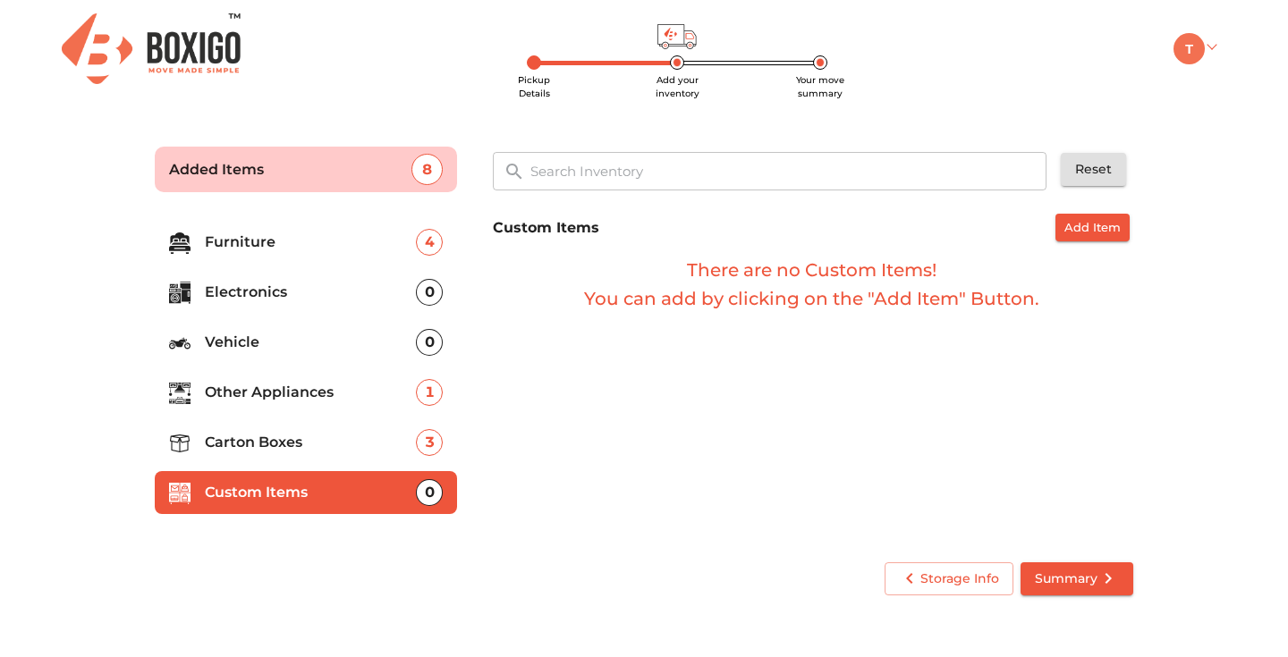
click at [1212, 46] on link at bounding box center [1194, 46] width 42 height 17
click at [1205, 140] on link "Make Estimate" at bounding box center [1211, 139] width 143 height 33
